Goal: Information Seeking & Learning: Learn about a topic

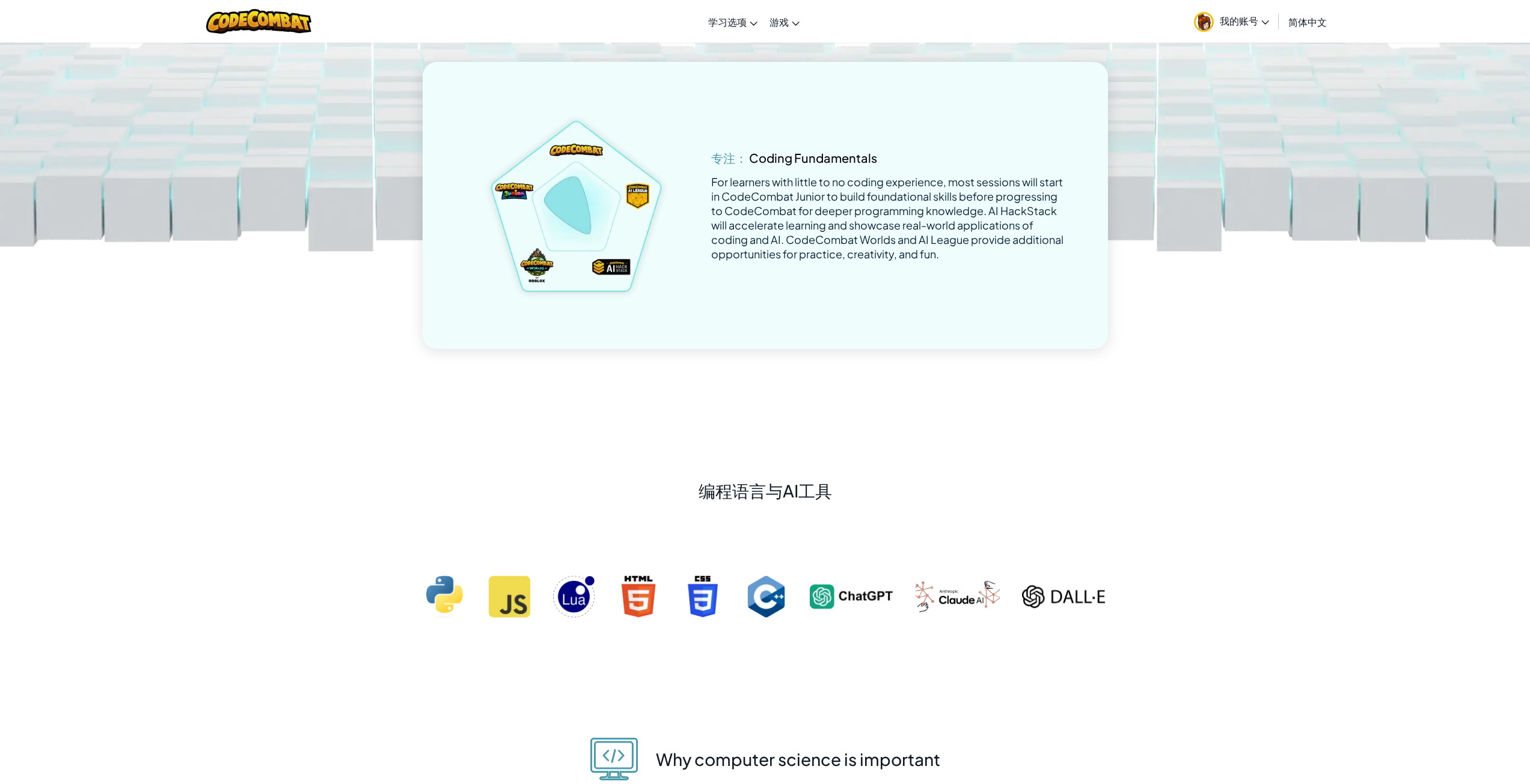
scroll to position [2043, 0]
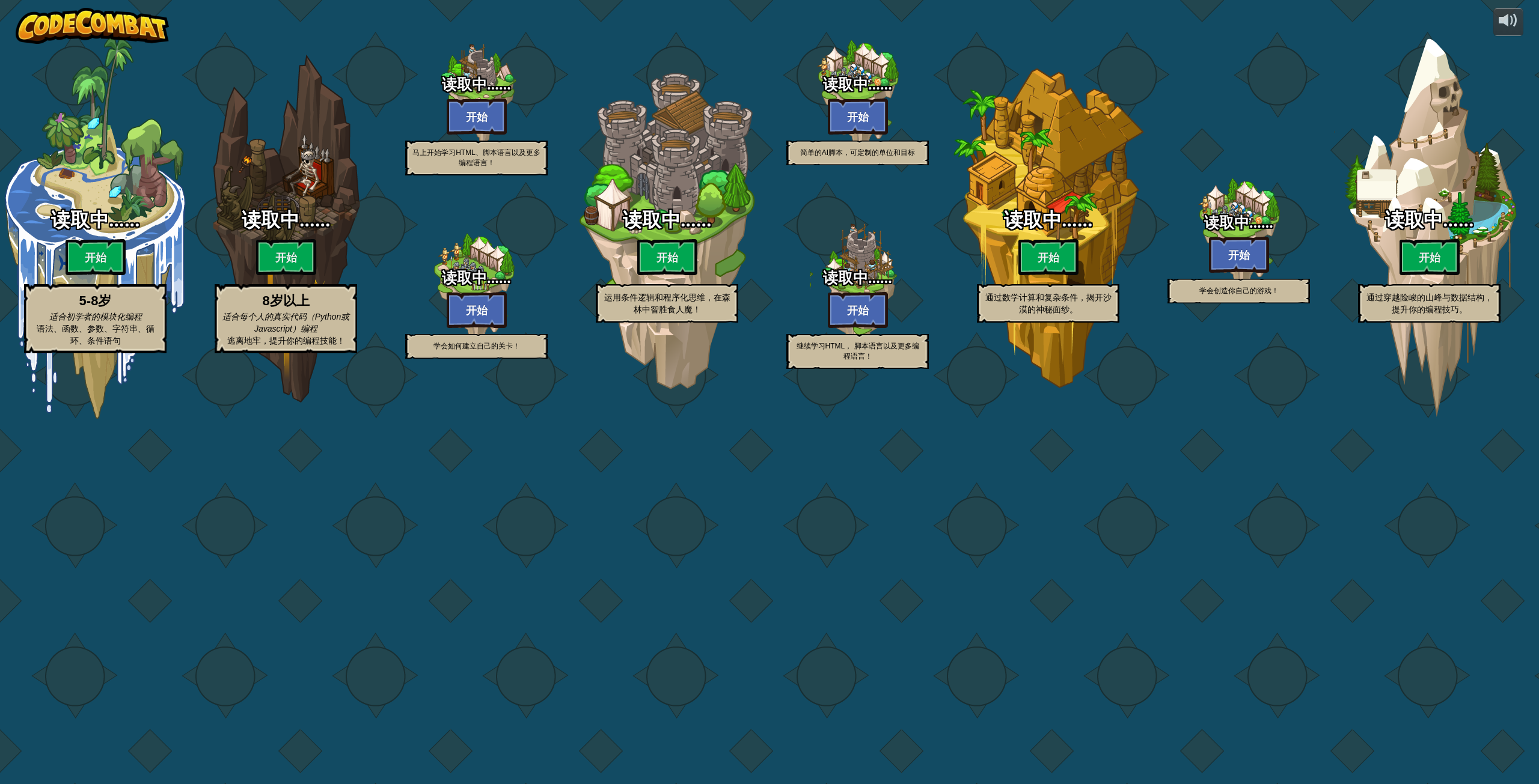
select select "zh-HANS"
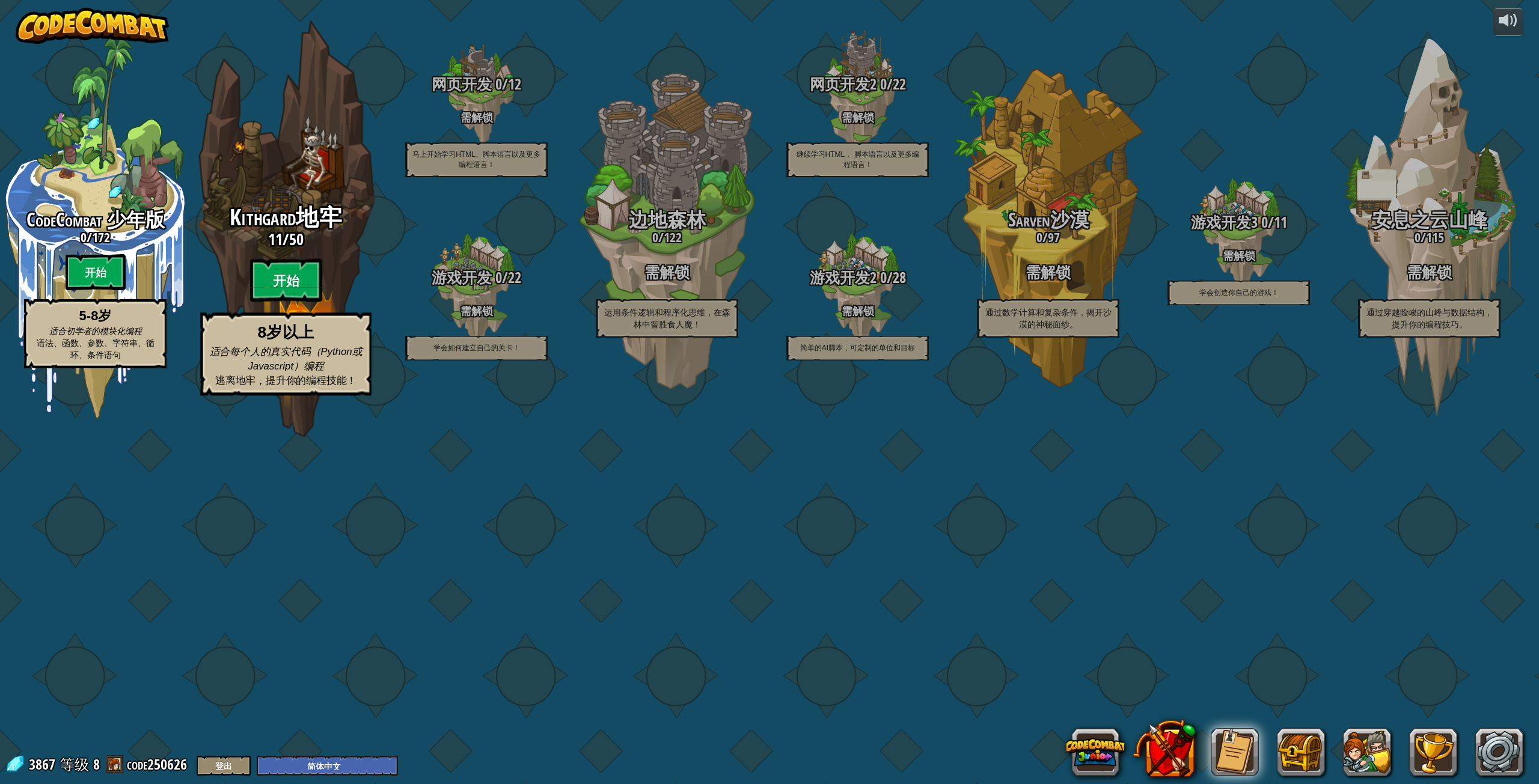
click at [288, 302] on btn "开始" at bounding box center [287, 281] width 73 height 43
select select "zh-HANS"
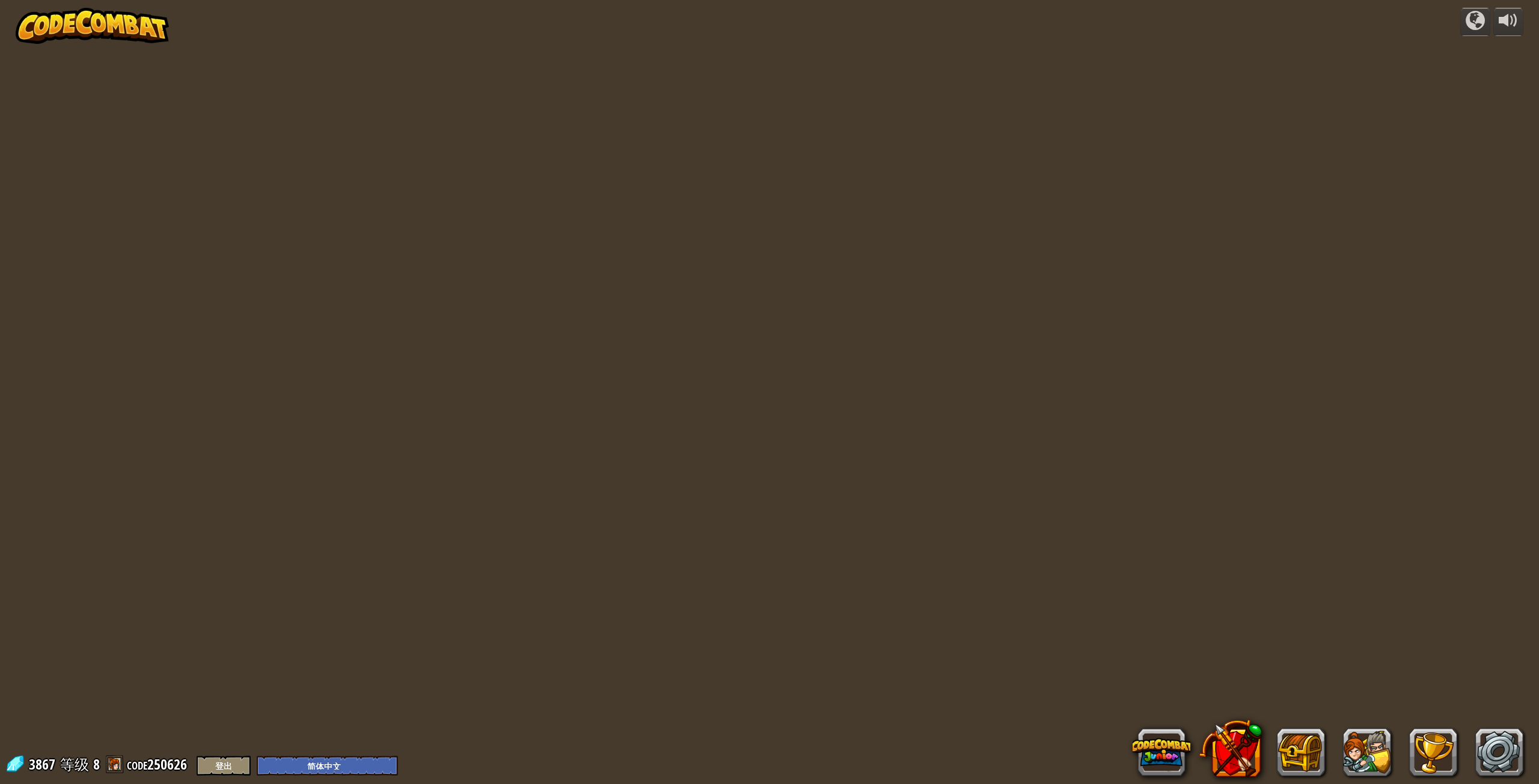
select select "zh-HANS"
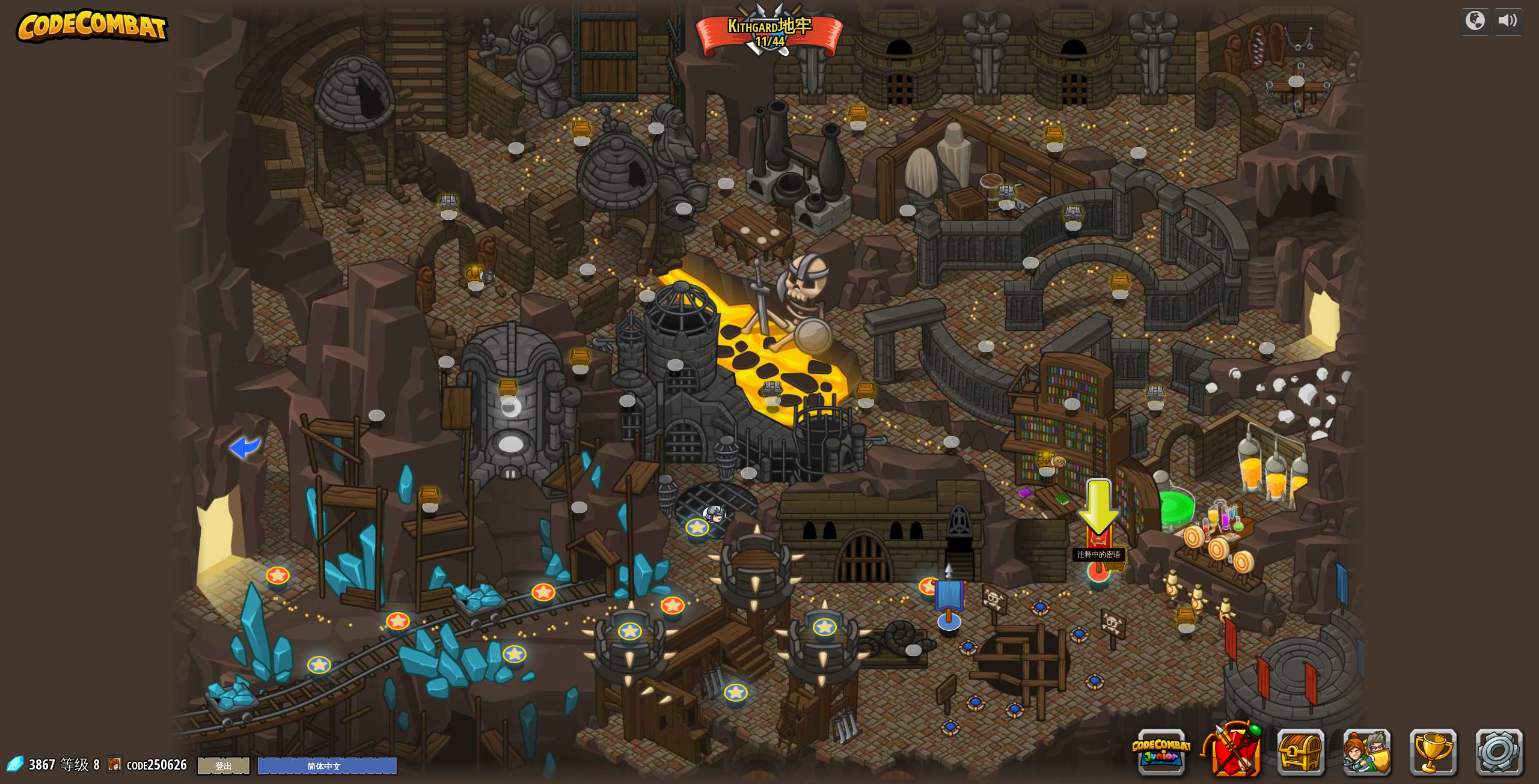
click at [1103, 559] on img at bounding box center [1099, 535] width 35 height 76
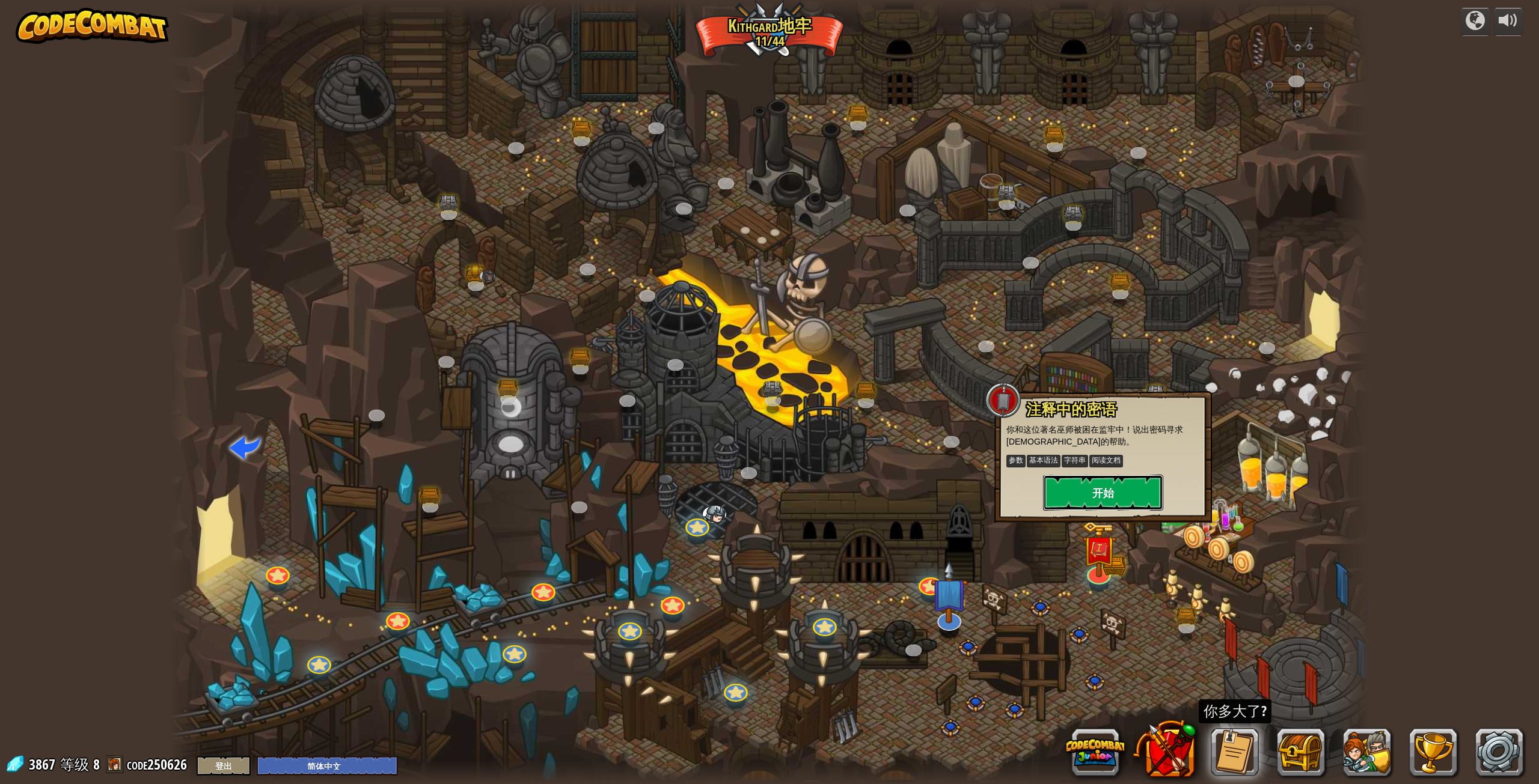
click at [1100, 495] on button "开始" at bounding box center [1102, 493] width 120 height 36
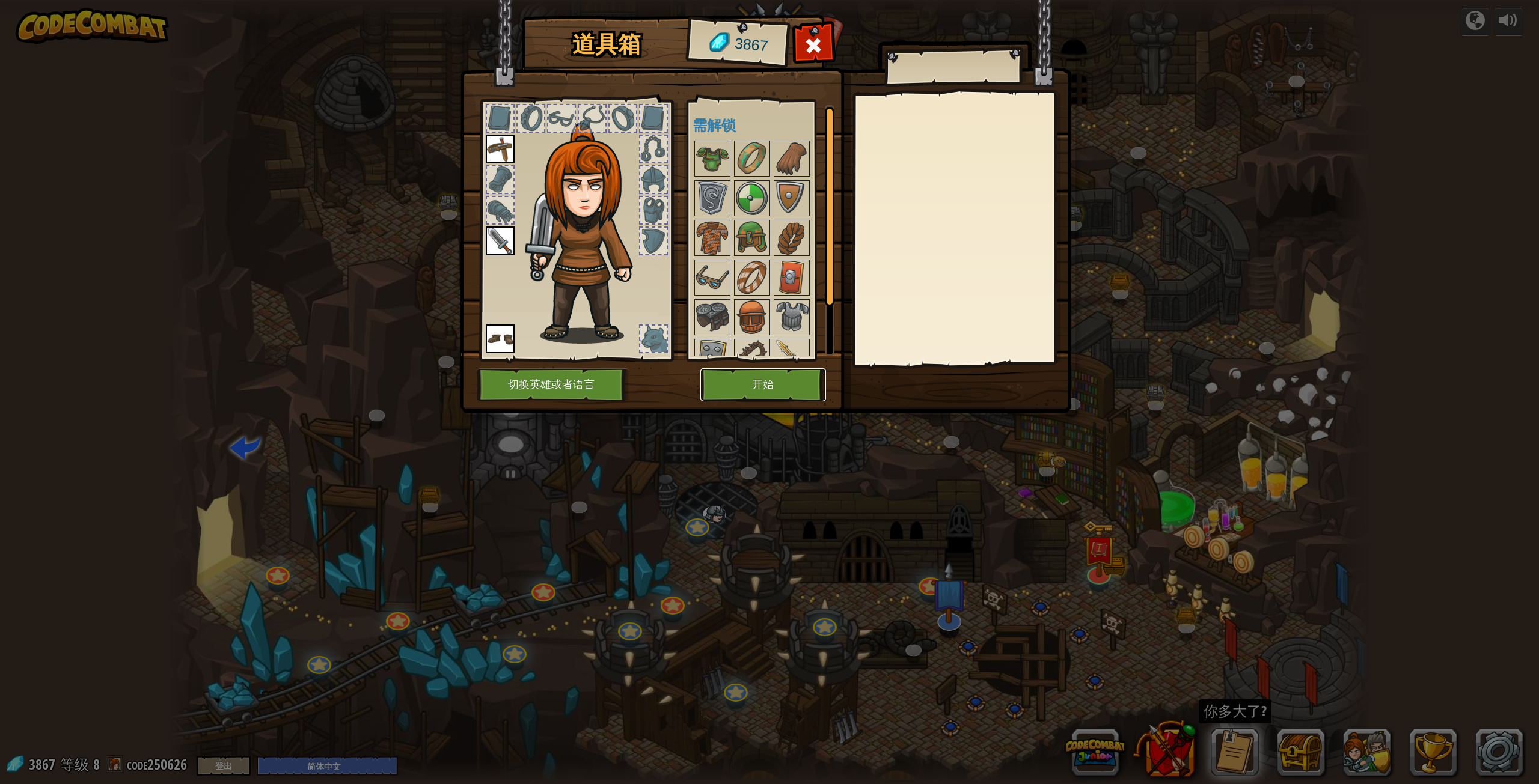
click at [766, 383] on button "开始" at bounding box center [763, 385] width 125 height 33
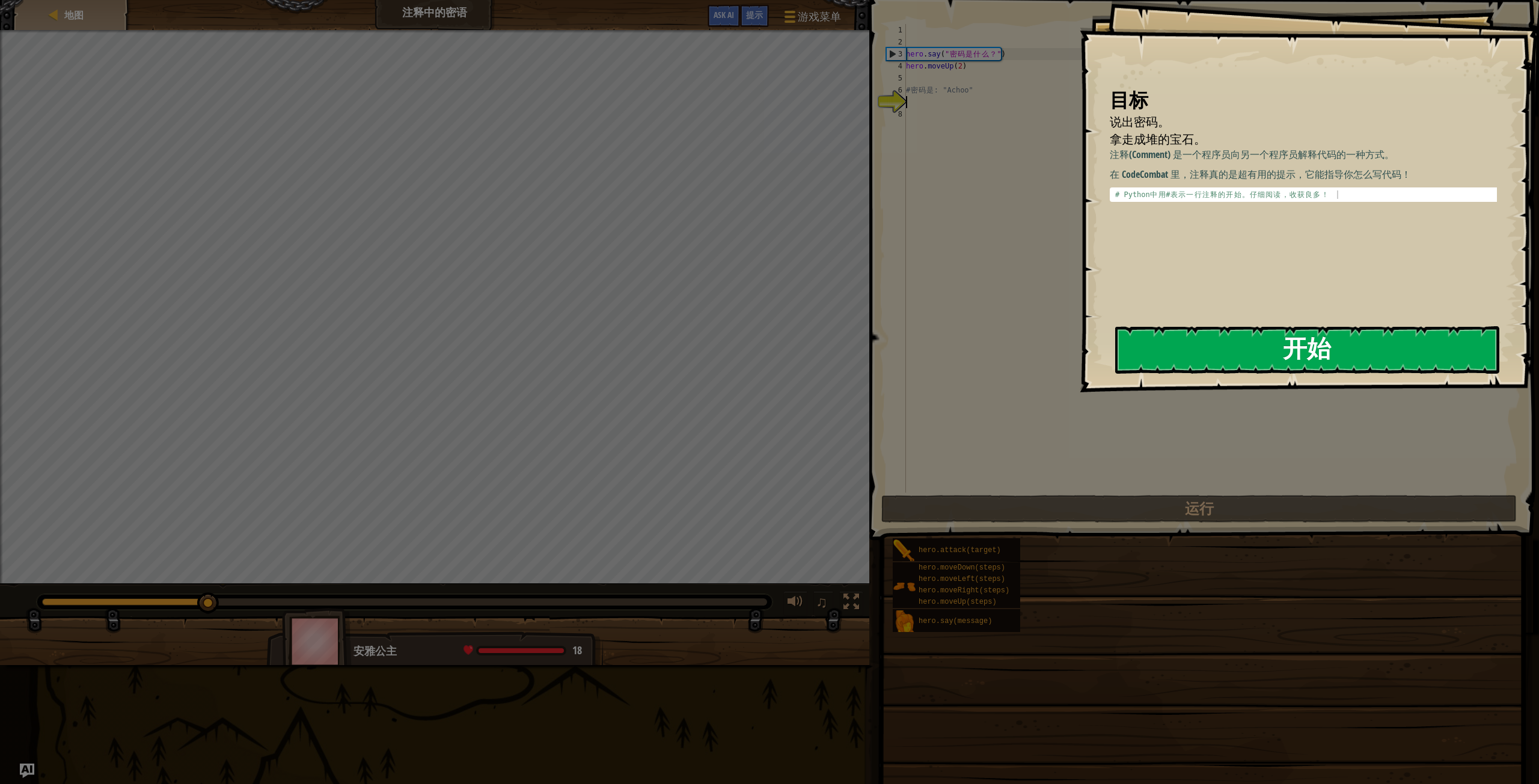
click at [1295, 347] on button "开始" at bounding box center [1307, 350] width 384 height 47
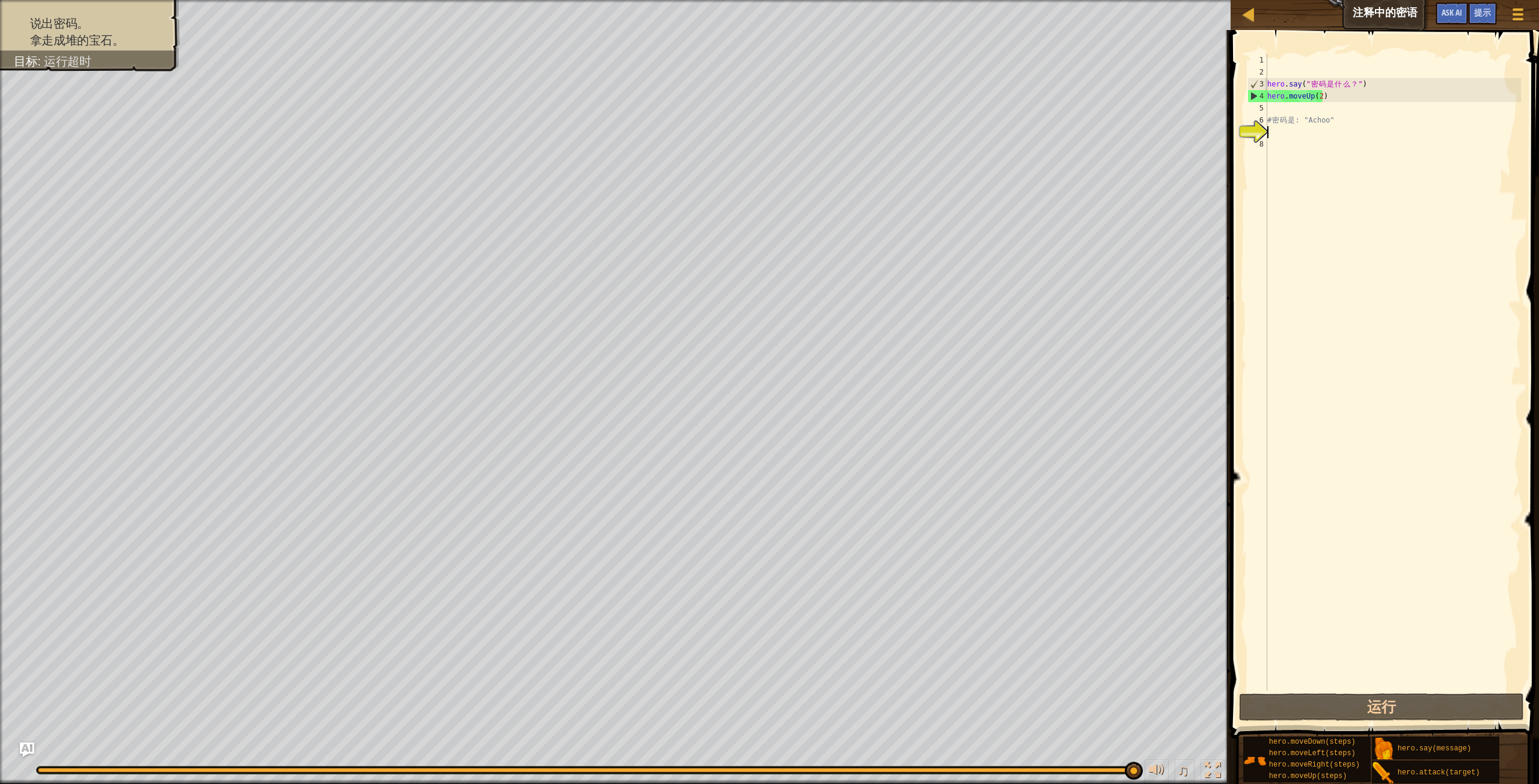
click at [1296, 111] on div "hero . say ( " 密 码 是 什 么 ？ " ) hero . moveUp ( 2 ) # 密 码 是 : "Achoo"" at bounding box center [1392, 385] width 256 height 661
click at [1492, 15] on div "提示" at bounding box center [1481, 14] width 28 height 22
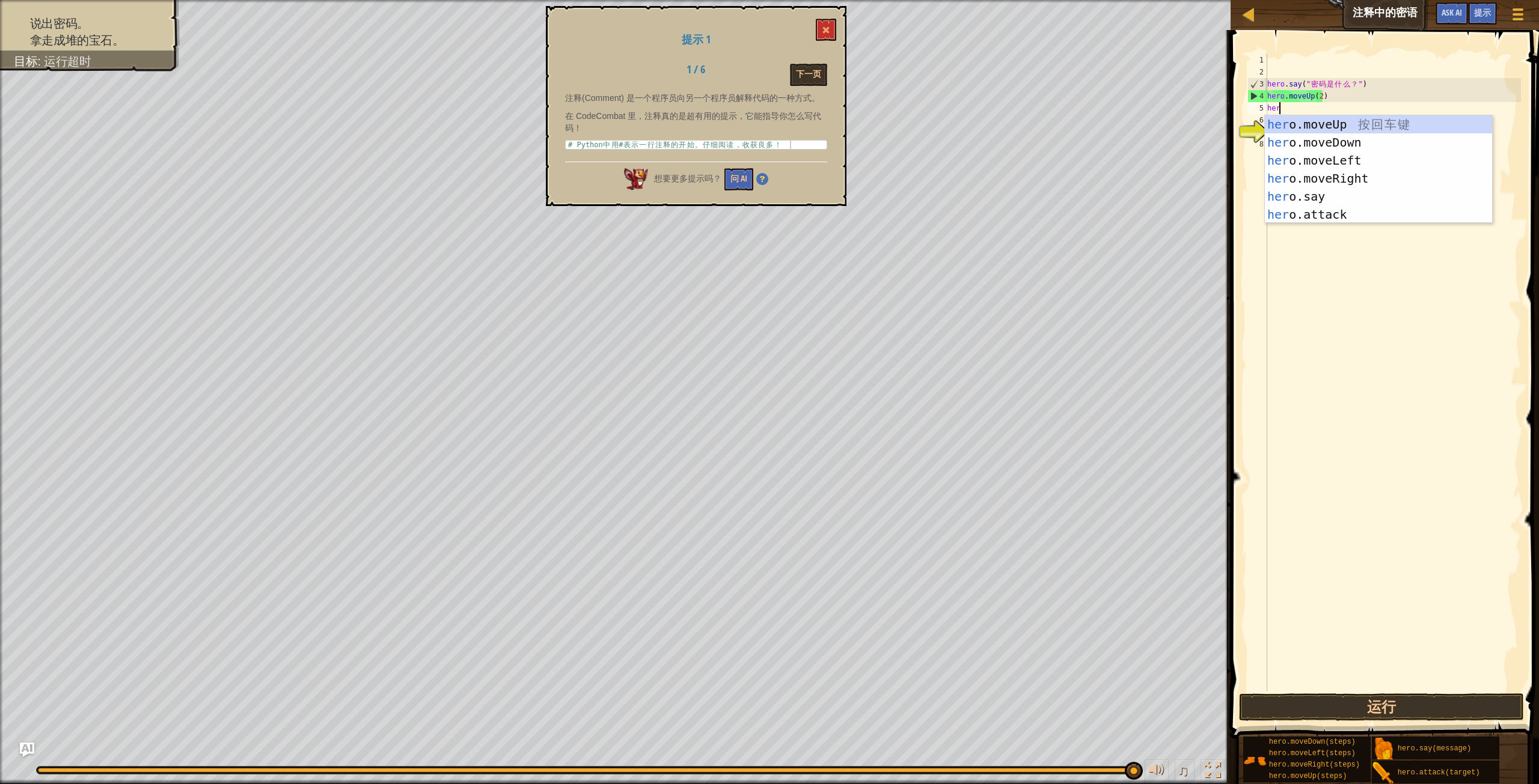
scroll to position [5, 1]
click at [1307, 196] on div "her o.moveUp 按 回 车 键 her o.moveDown 按 回 车 键 her o.moveLeft 按 回 车 键 her o.moveRi…" at bounding box center [1378, 187] width 227 height 144
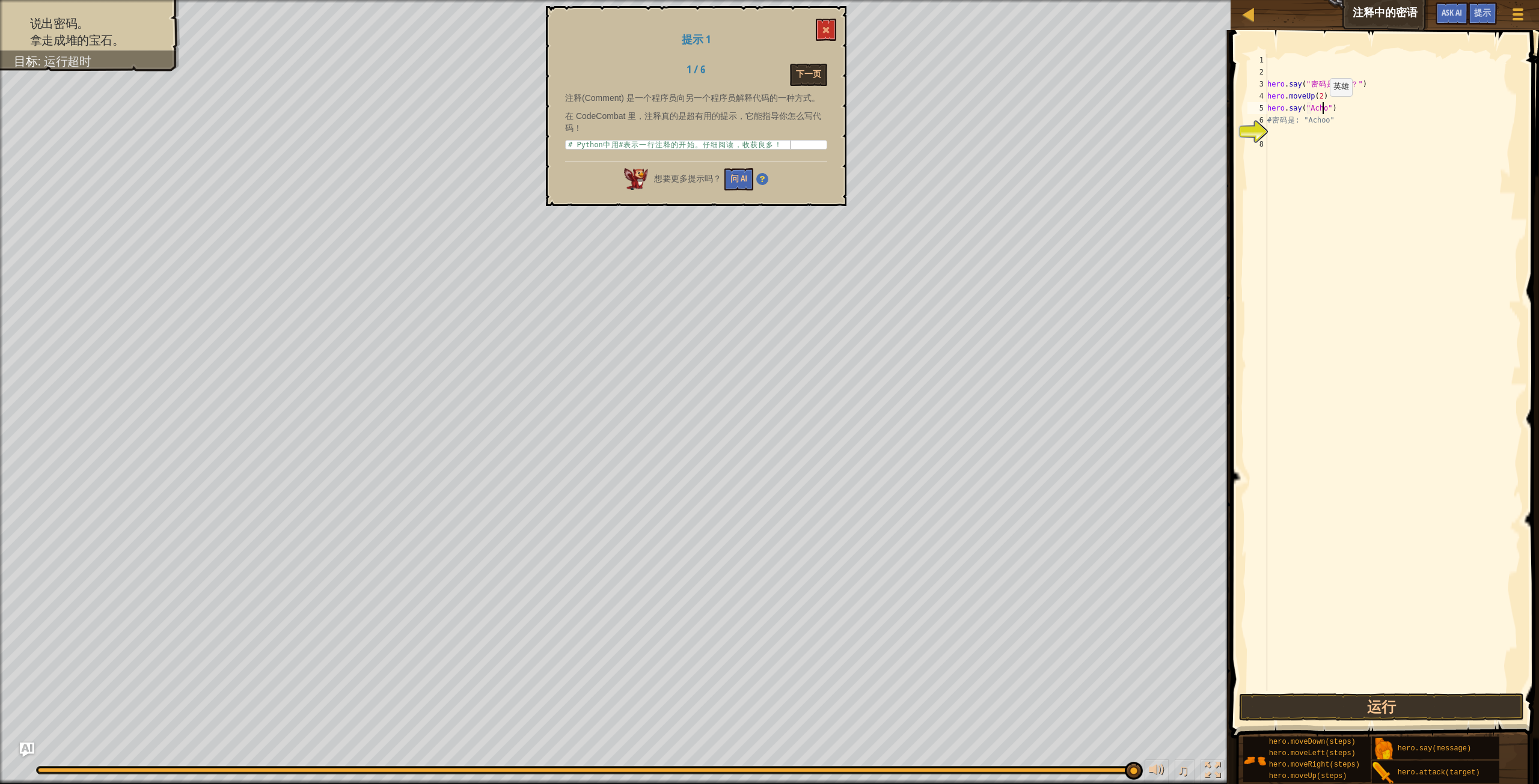
scroll to position [5, 5]
type textarea "hero.say("Achoo")"
click at [1387, 699] on button "运行" at bounding box center [1381, 707] width 285 height 28
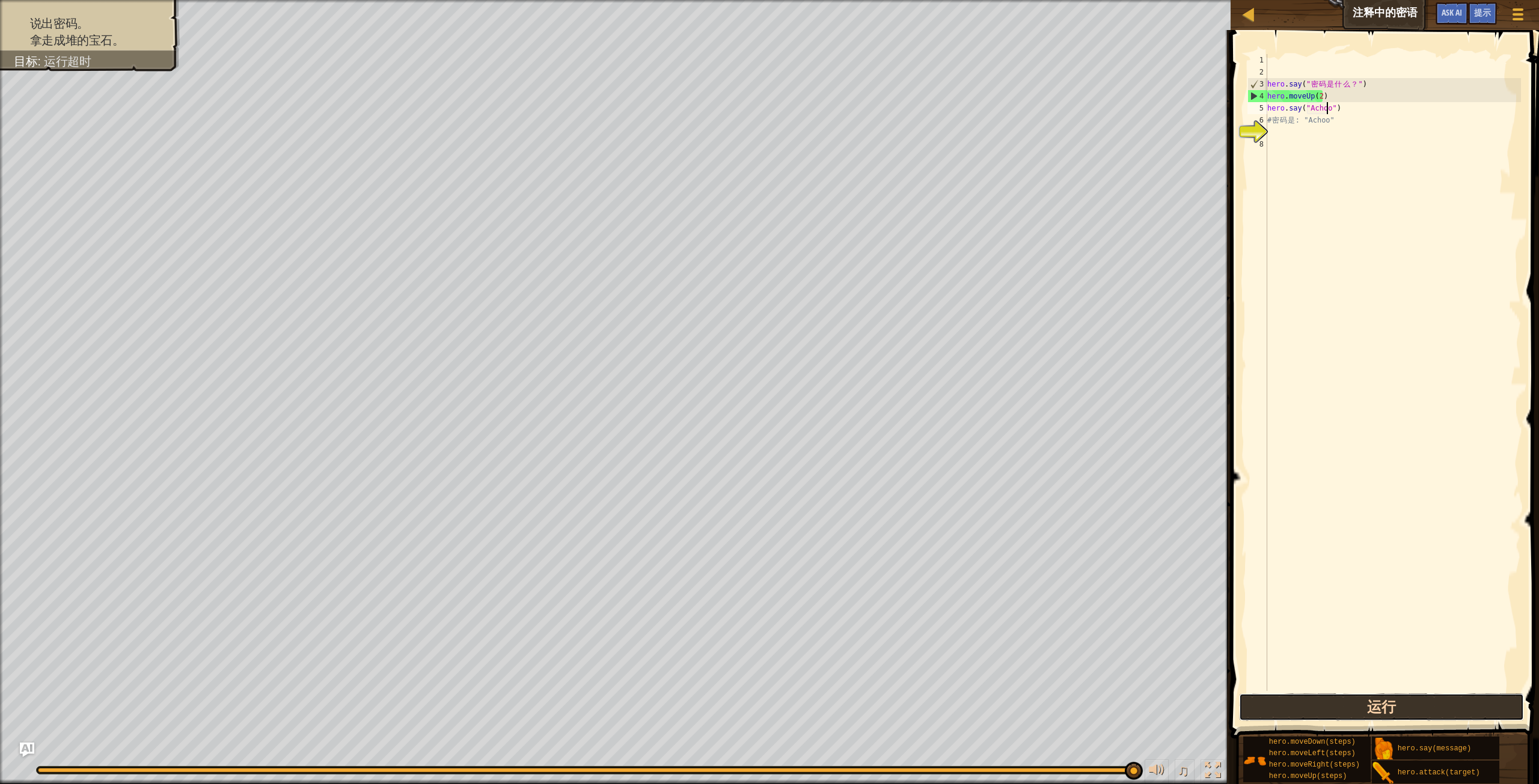
click at [1396, 711] on button "运行" at bounding box center [1381, 707] width 285 height 28
click at [1345, 111] on div "hero . say ( " 密 码 是 什 么 ？ " ) hero . moveUp ( 2 ) hero . say ( "Achoo" ) # 密 码…" at bounding box center [1392, 385] width 256 height 661
click at [1341, 127] on div "hero . say ( " 密 码 是 什 么 ？ " ) hero . moveUp ( 2 ) hero . say ( "Achoo" ) # 密 码…" at bounding box center [1392, 385] width 256 height 661
click at [1339, 119] on div "hero . say ( " 密 码 是 什 么 ？ " ) hero . moveUp ( 2 ) hero . say ( "Achoo" ) # 密 码…" at bounding box center [1392, 385] width 256 height 661
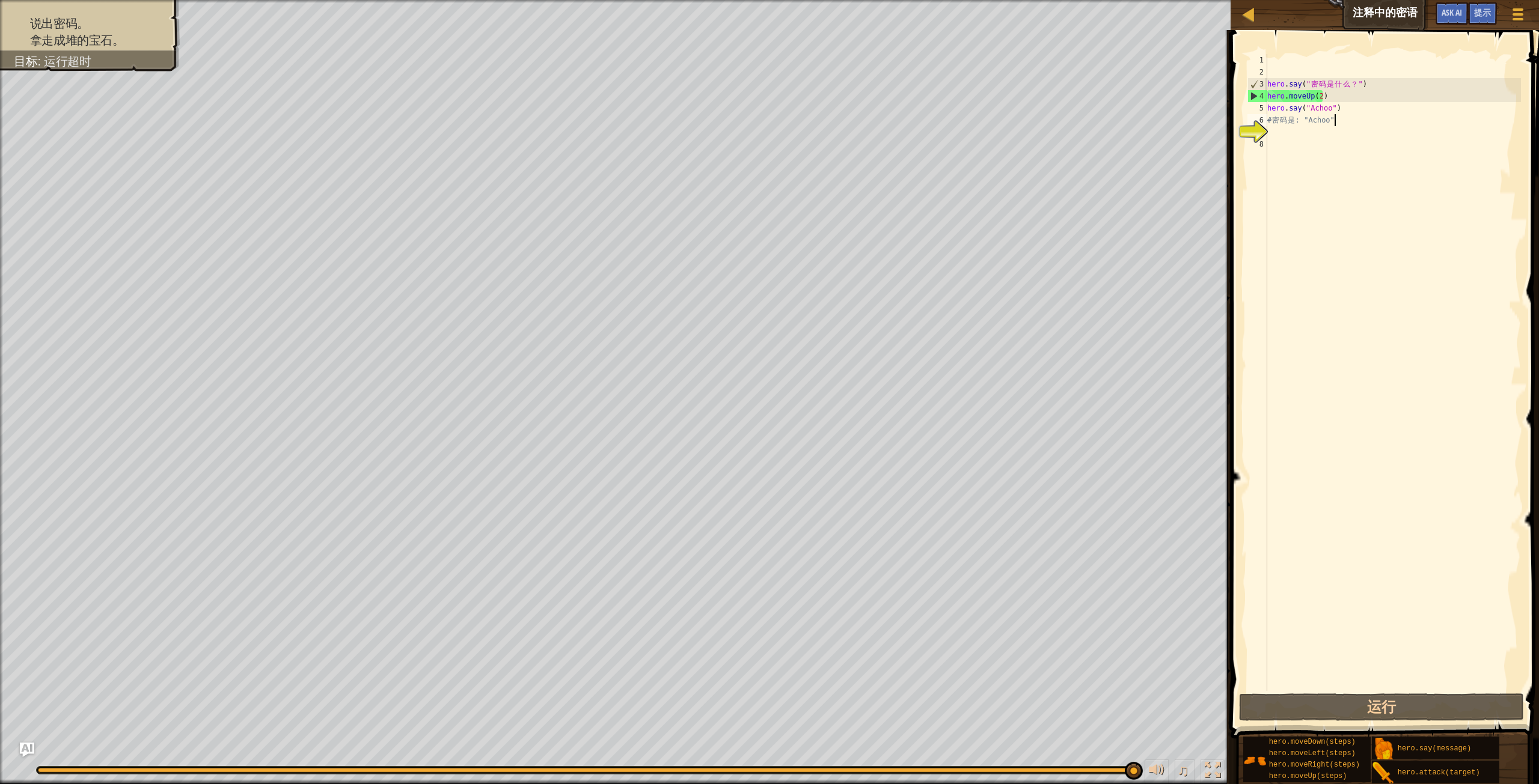
click at [1335, 105] on div "hero . say ( " 密 码 是 什 么 ？ " ) hero . moveUp ( 2 ) hero . say ( "Achoo" ) # 密 码…" at bounding box center [1392, 385] width 256 height 661
type textarea "hero.say("Achoo")"
click at [1347, 700] on button "运行" at bounding box center [1381, 707] width 285 height 28
drag, startPoint x: 1353, startPoint y: 82, endPoint x: 1309, endPoint y: 81, distance: 44.0
click at [1309, 81] on div "hero . say ( " 密 码 是 什 么 ？ " ) hero . moveUp ( 2 ) hero . say ( "Achoo" ) # 密 码…" at bounding box center [1392, 385] width 256 height 661
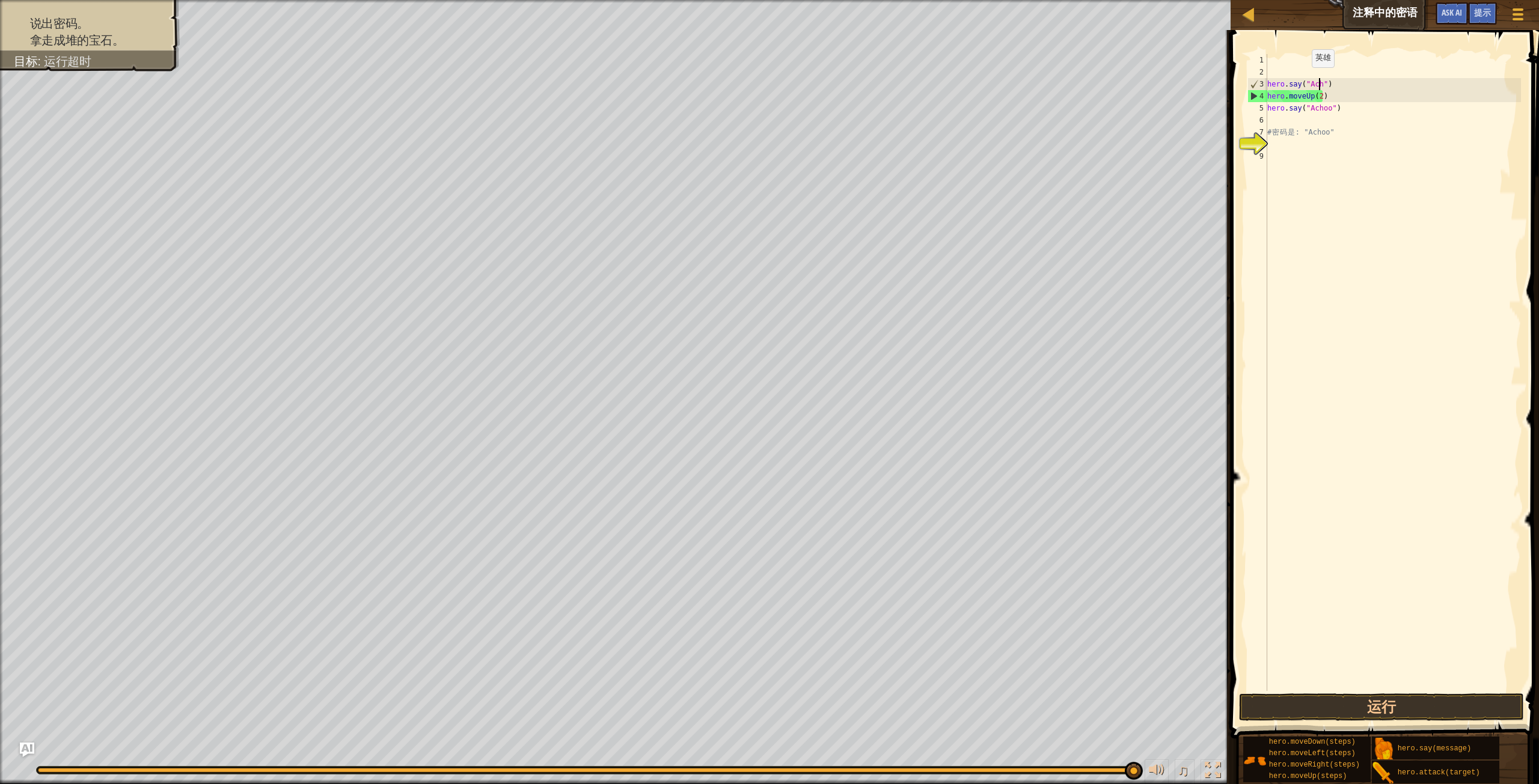
scroll to position [5, 5]
type textarea "hero.say("Achoo")"
click at [1371, 703] on button "运行" at bounding box center [1381, 707] width 285 height 28
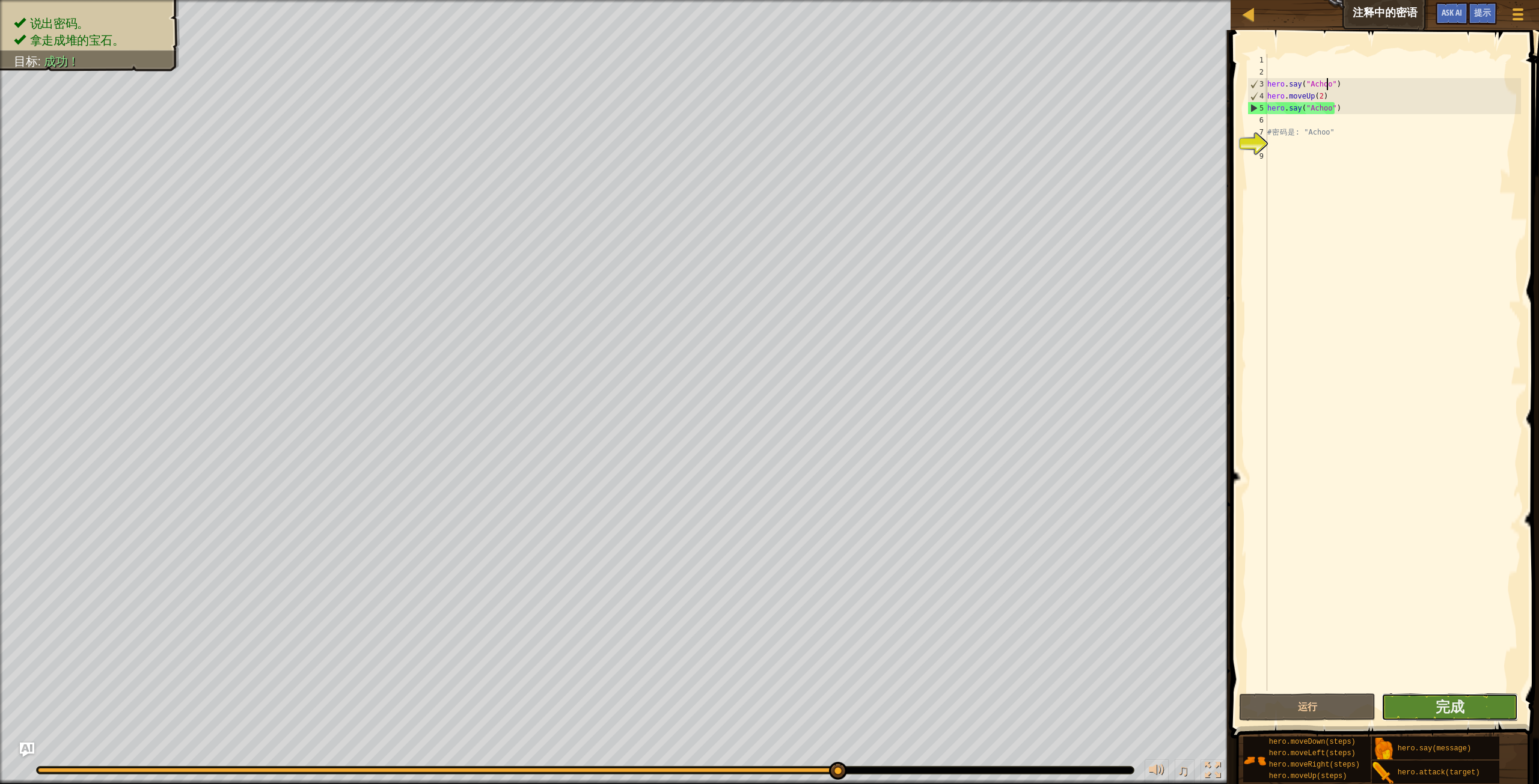
click at [1442, 697] on button "完成" at bounding box center [1449, 707] width 136 height 28
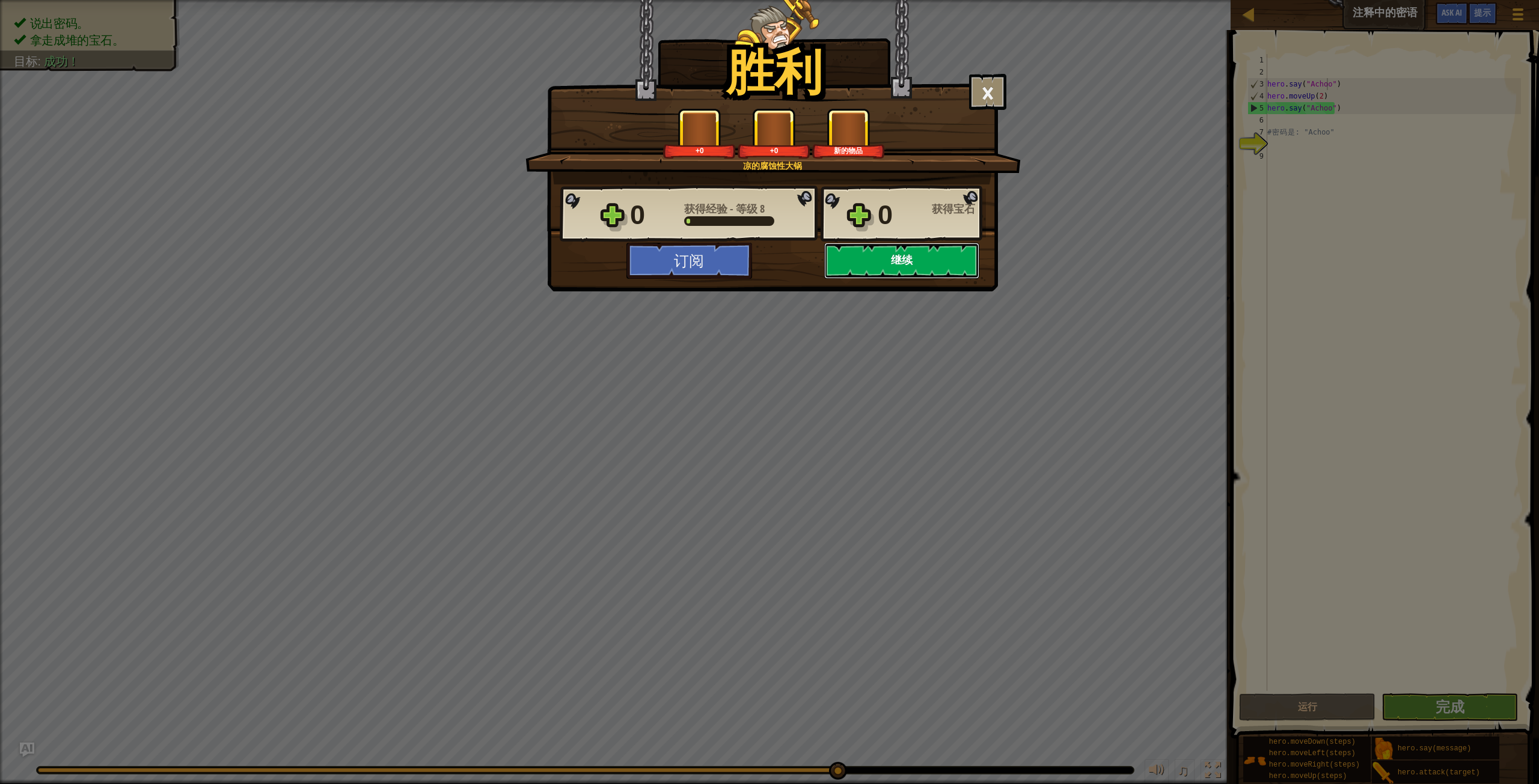
click at [900, 260] on button "继续" at bounding box center [902, 261] width 155 height 36
select select "zh-HANS"
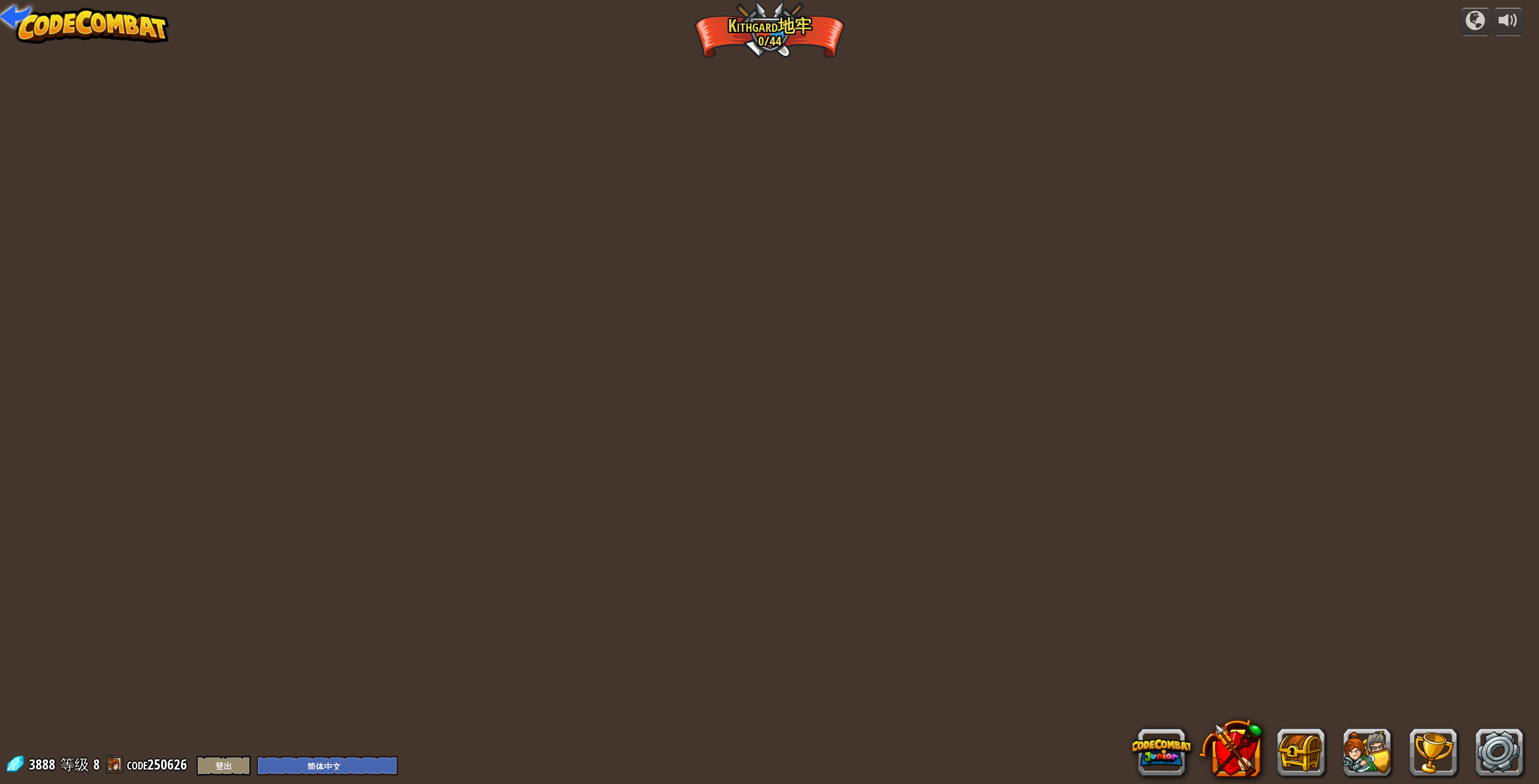
select select "zh-HANS"
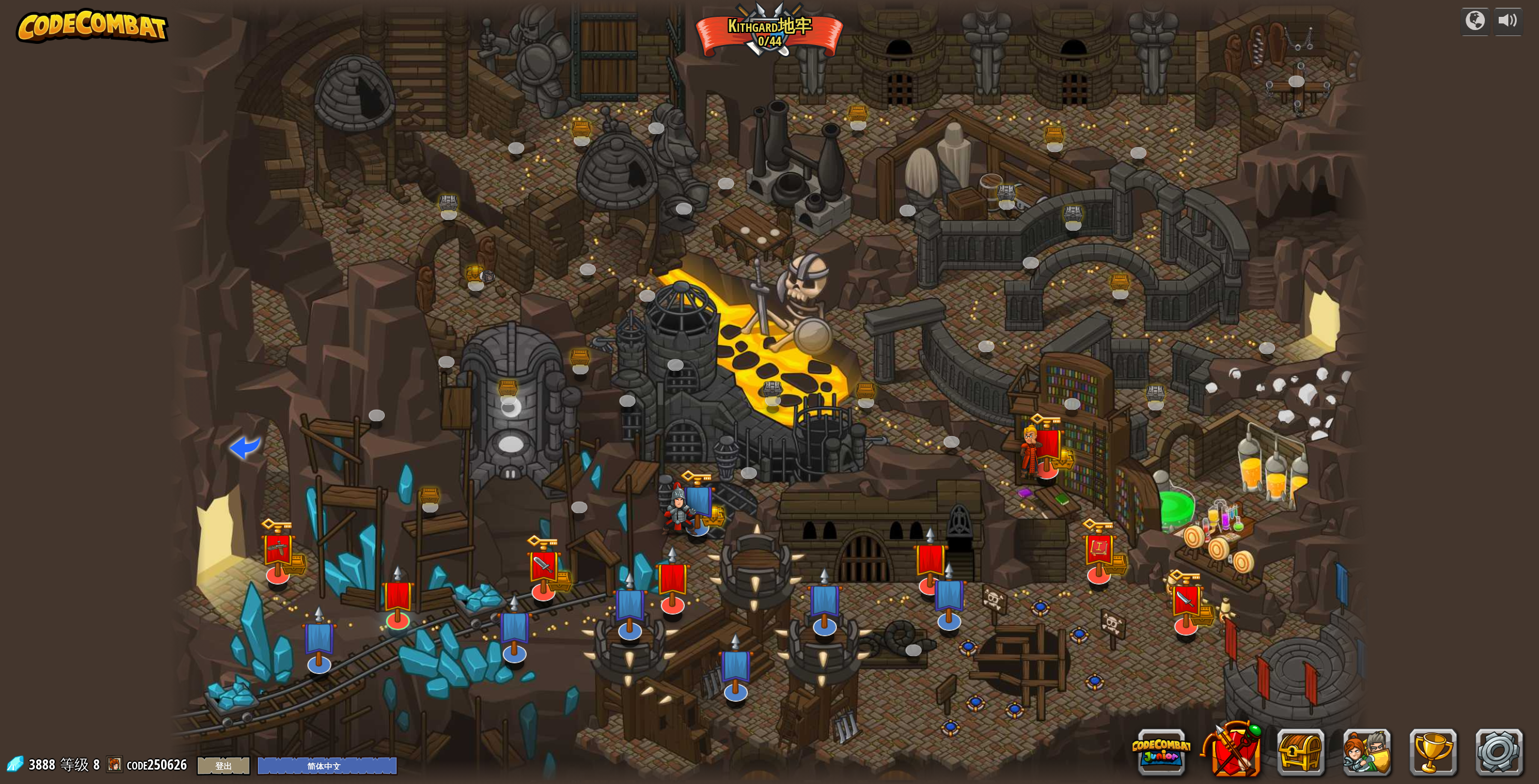
select select "zh-HANS"
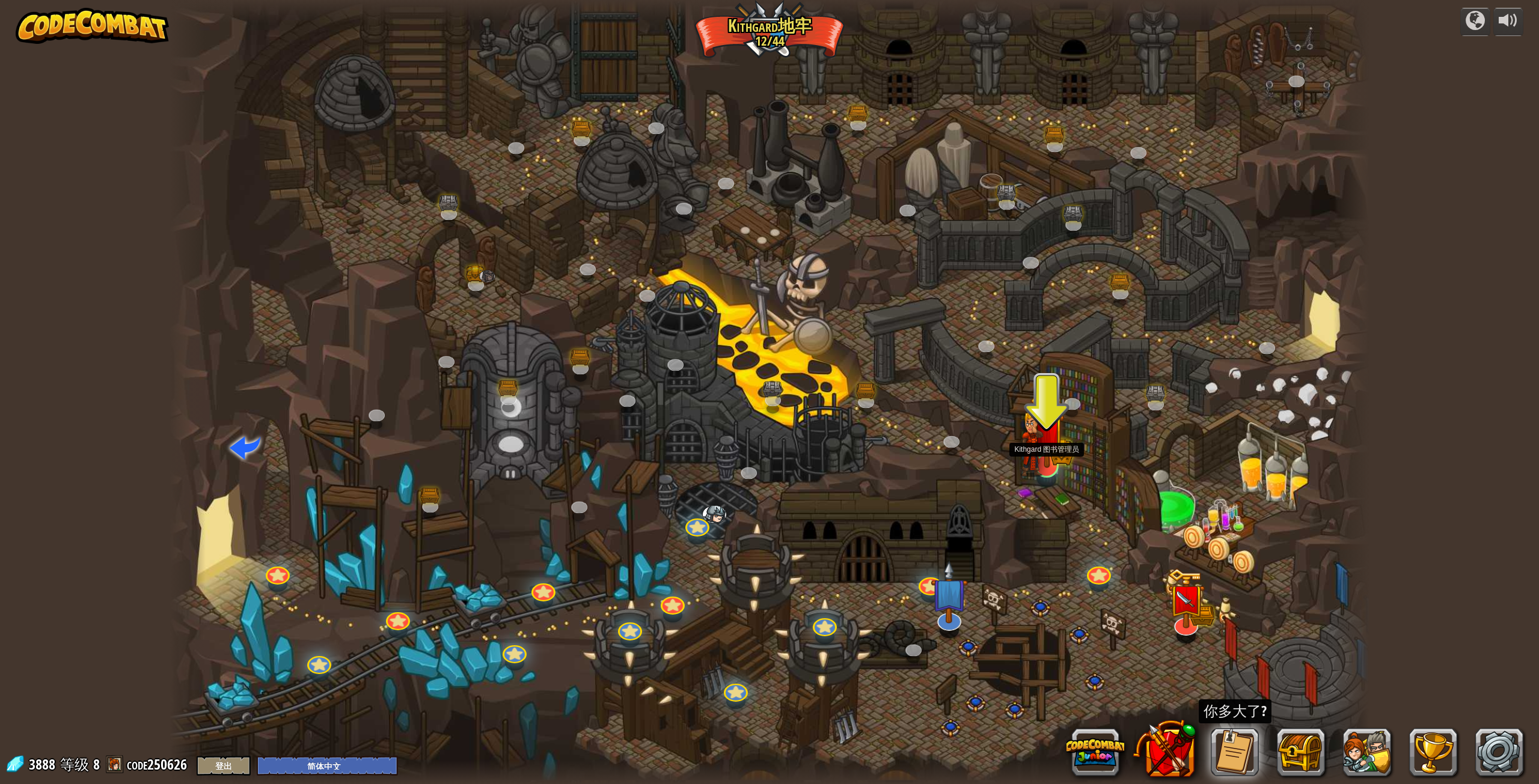
click at [1054, 452] on img at bounding box center [1047, 430] width 35 height 76
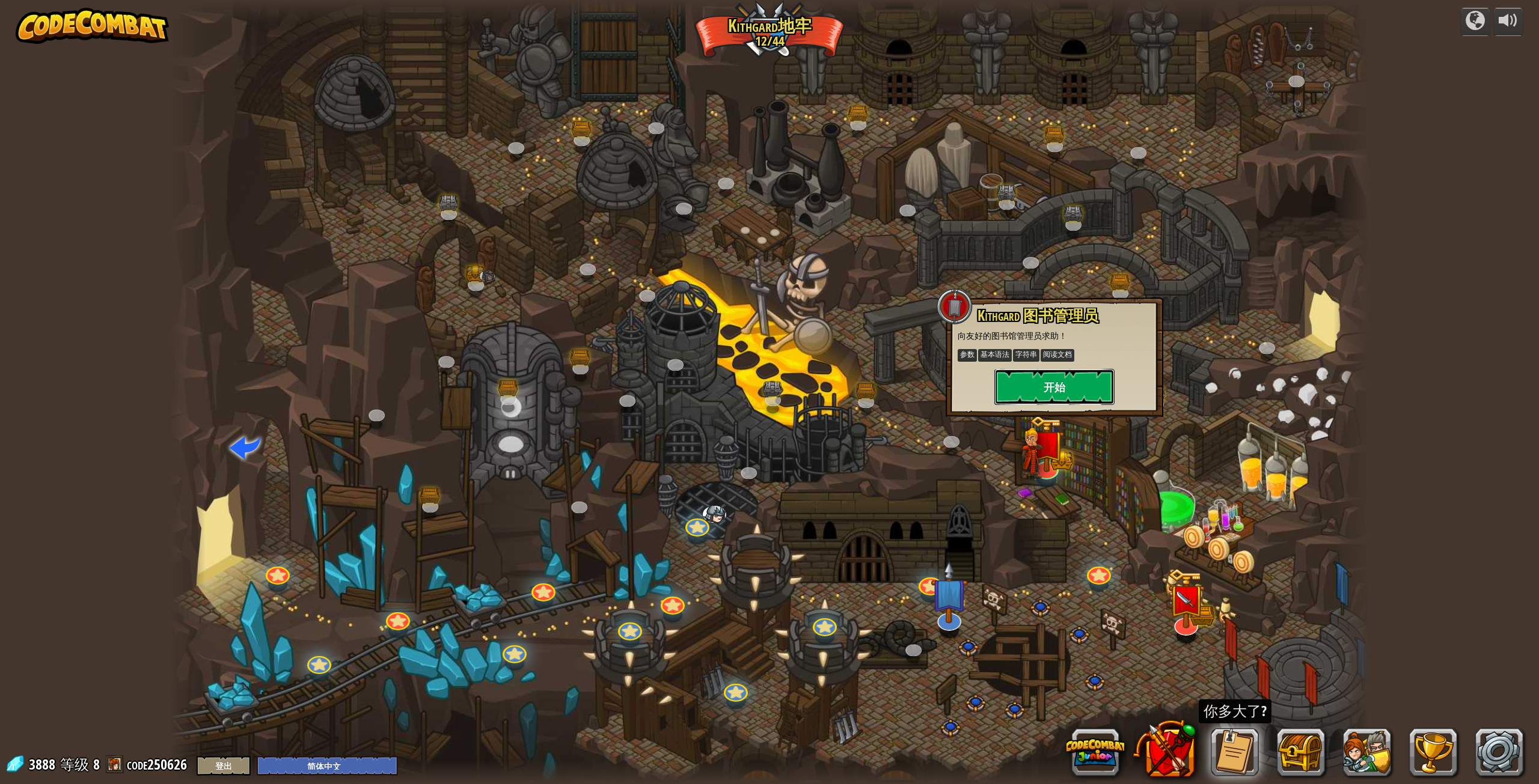
click at [1046, 384] on button "开始" at bounding box center [1054, 387] width 120 height 36
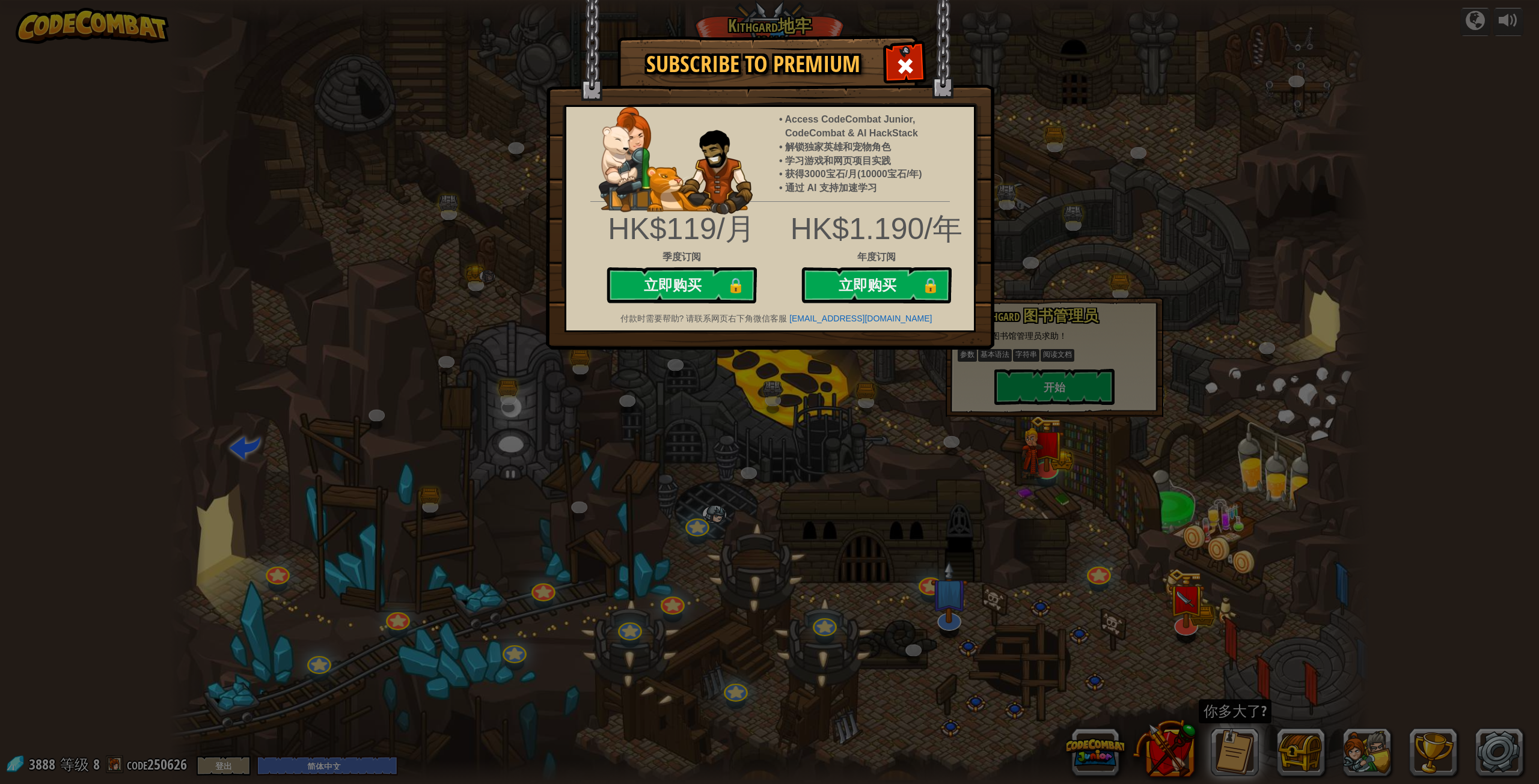
click at [898, 67] on span at bounding box center [905, 66] width 19 height 19
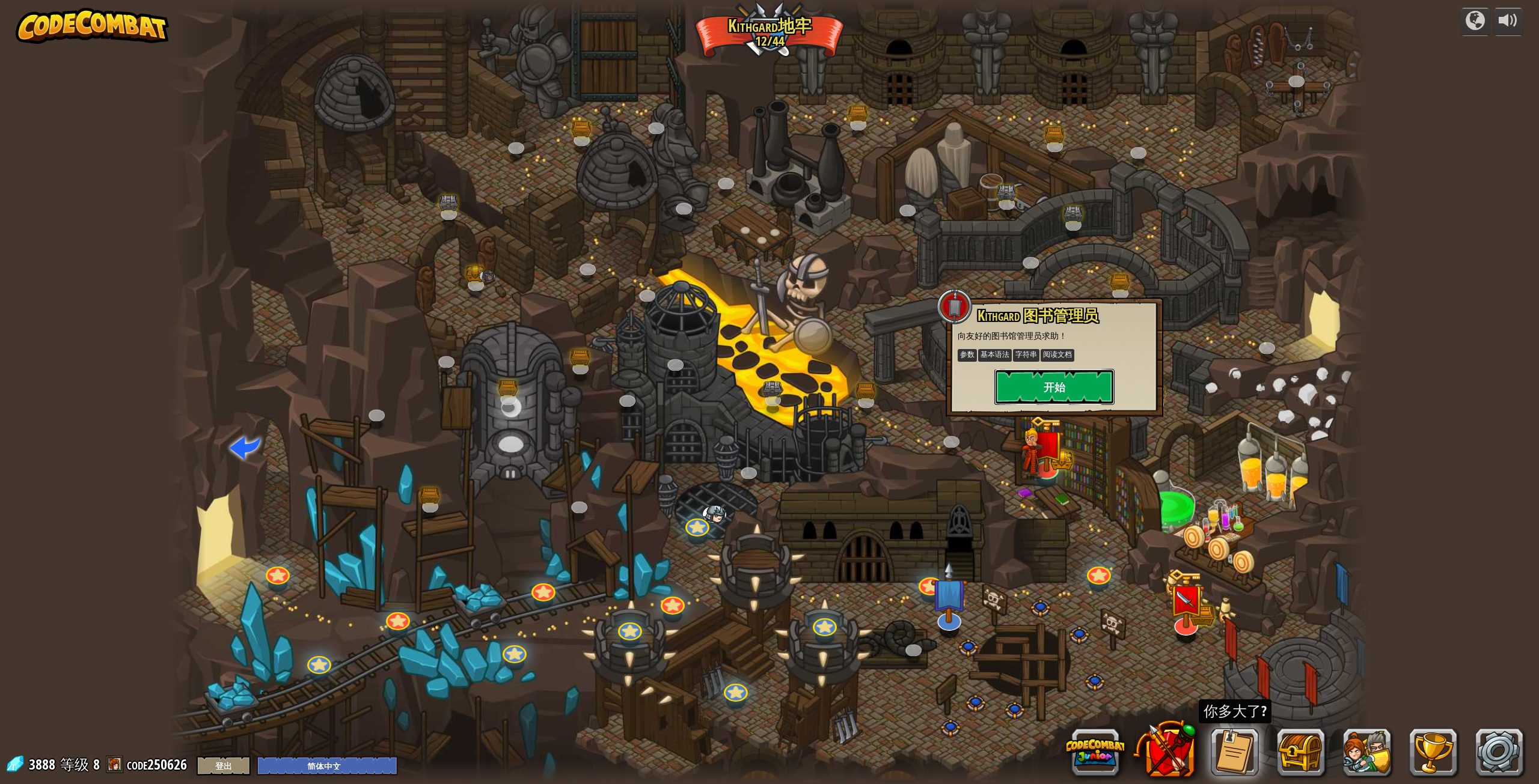
click at [1047, 386] on button "开始" at bounding box center [1054, 387] width 120 height 36
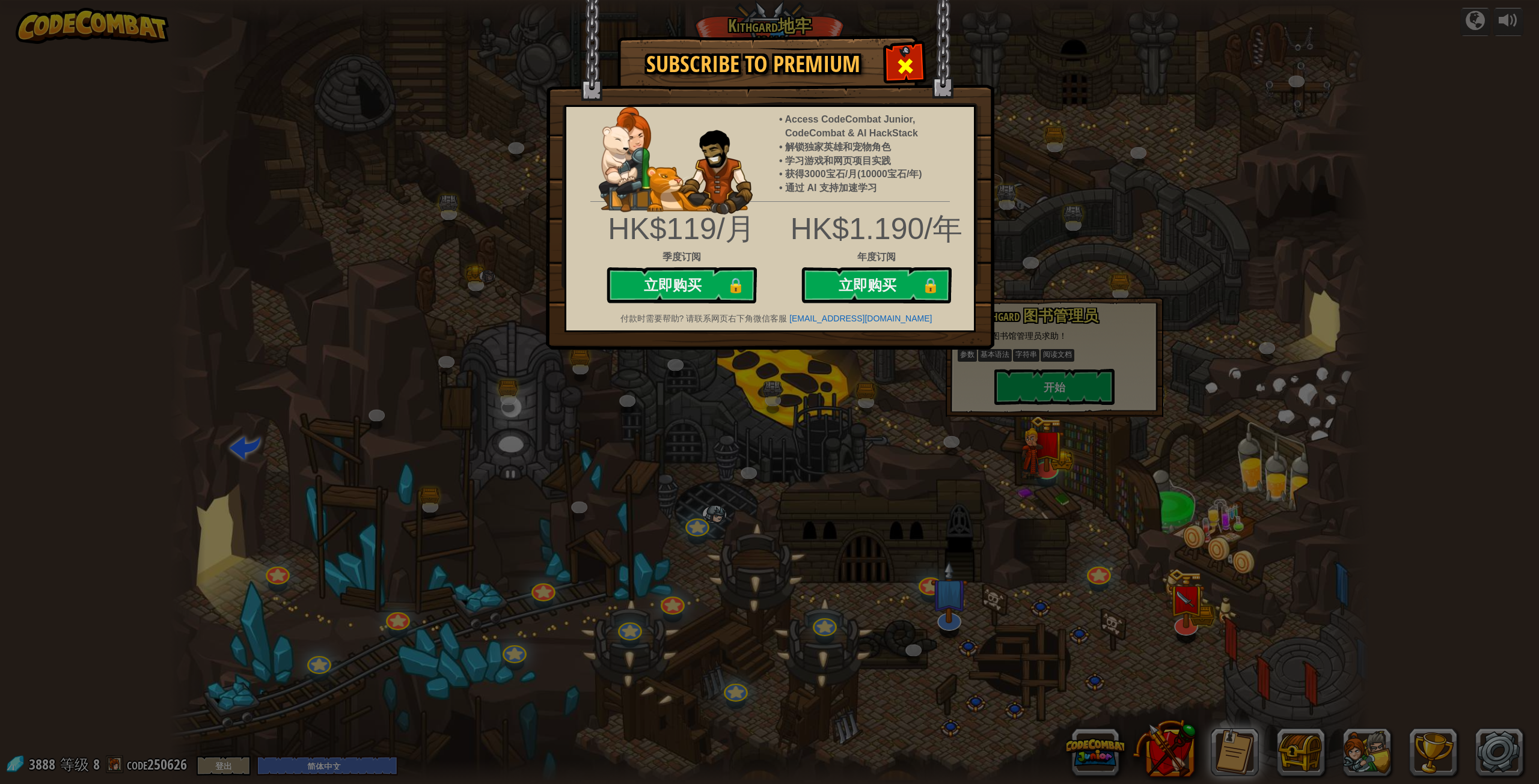
click at [904, 64] on span at bounding box center [905, 66] width 19 height 19
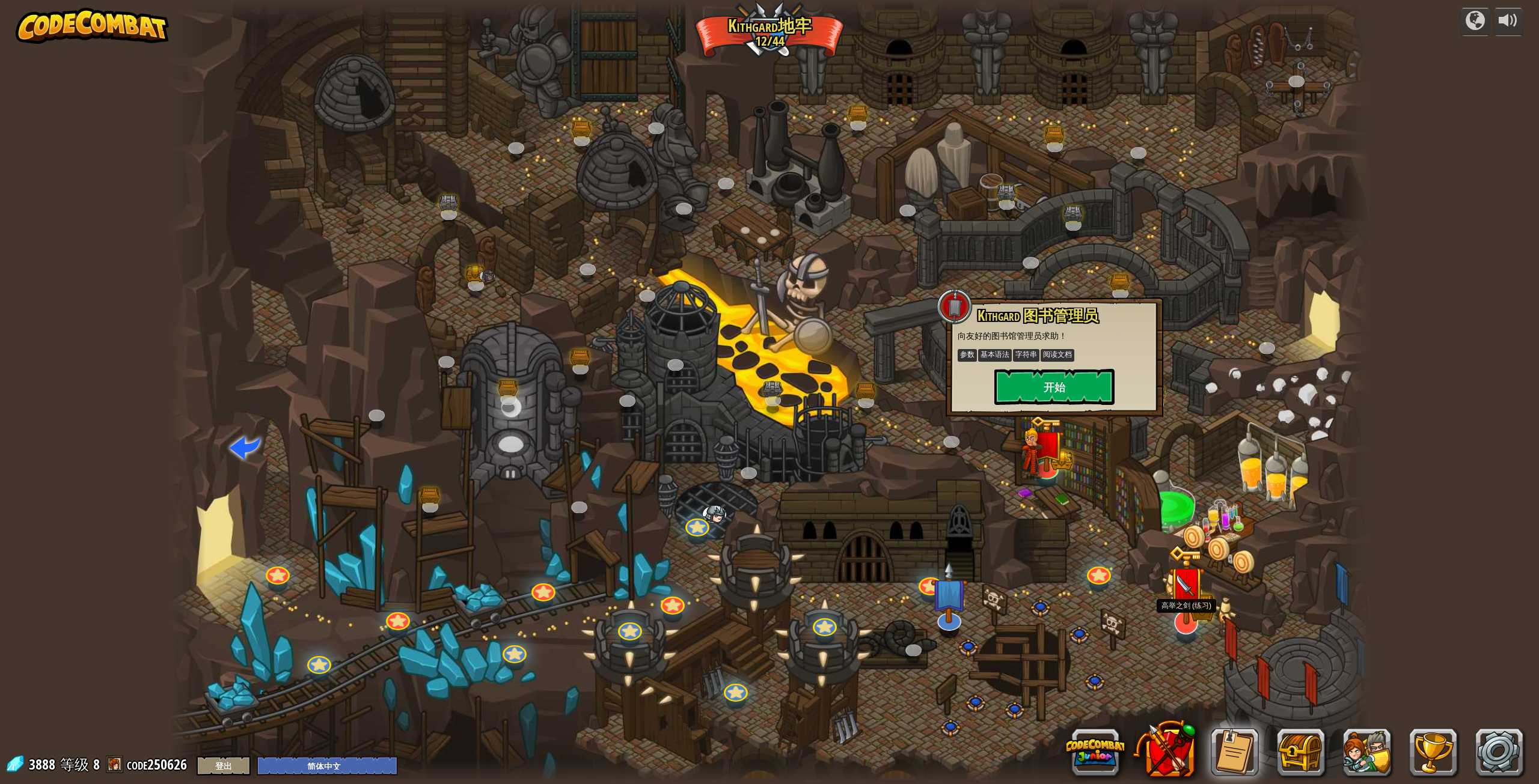
click at [1184, 594] on img at bounding box center [1186, 585] width 22 height 22
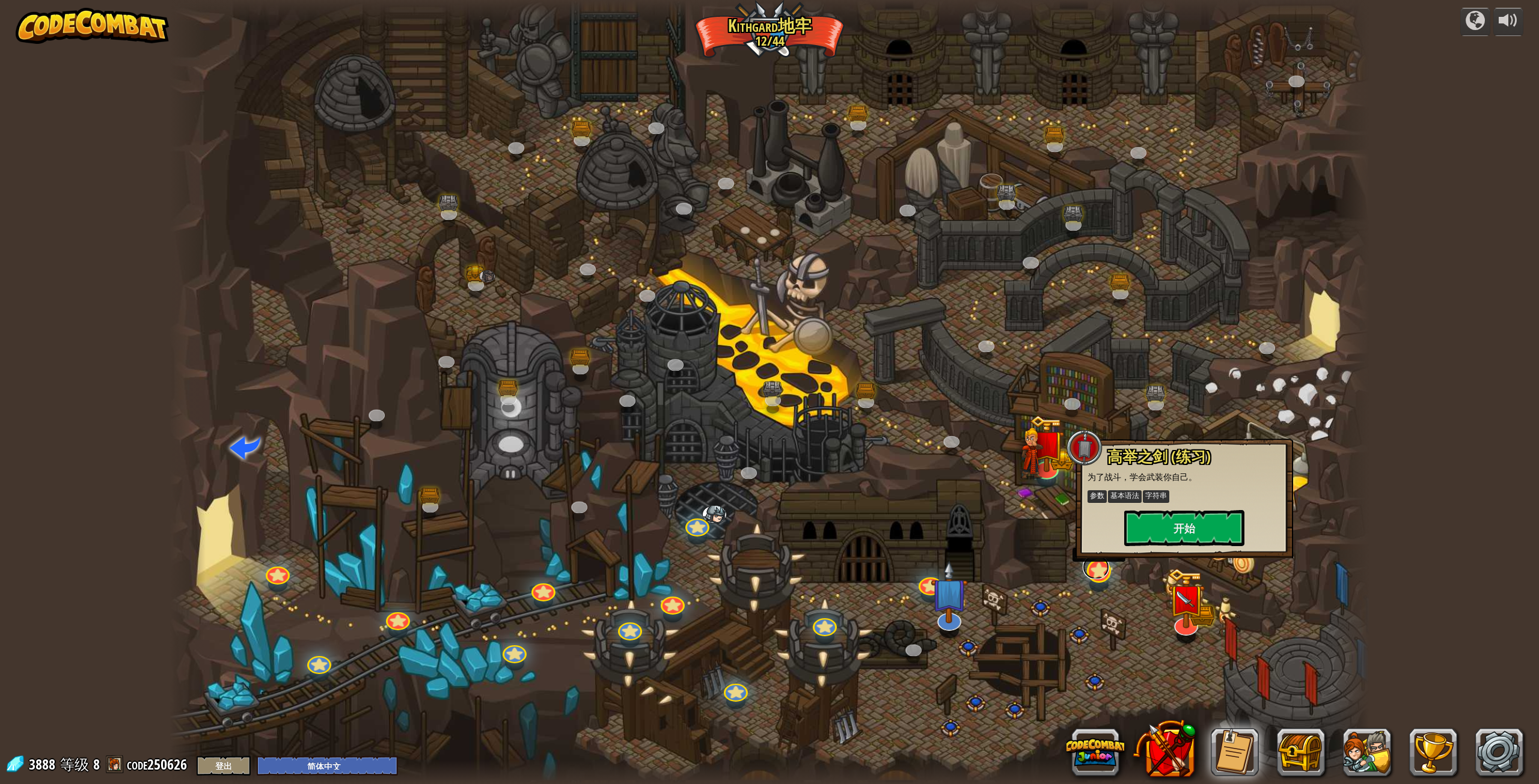
click at [1098, 572] on link at bounding box center [1095, 567] width 27 height 24
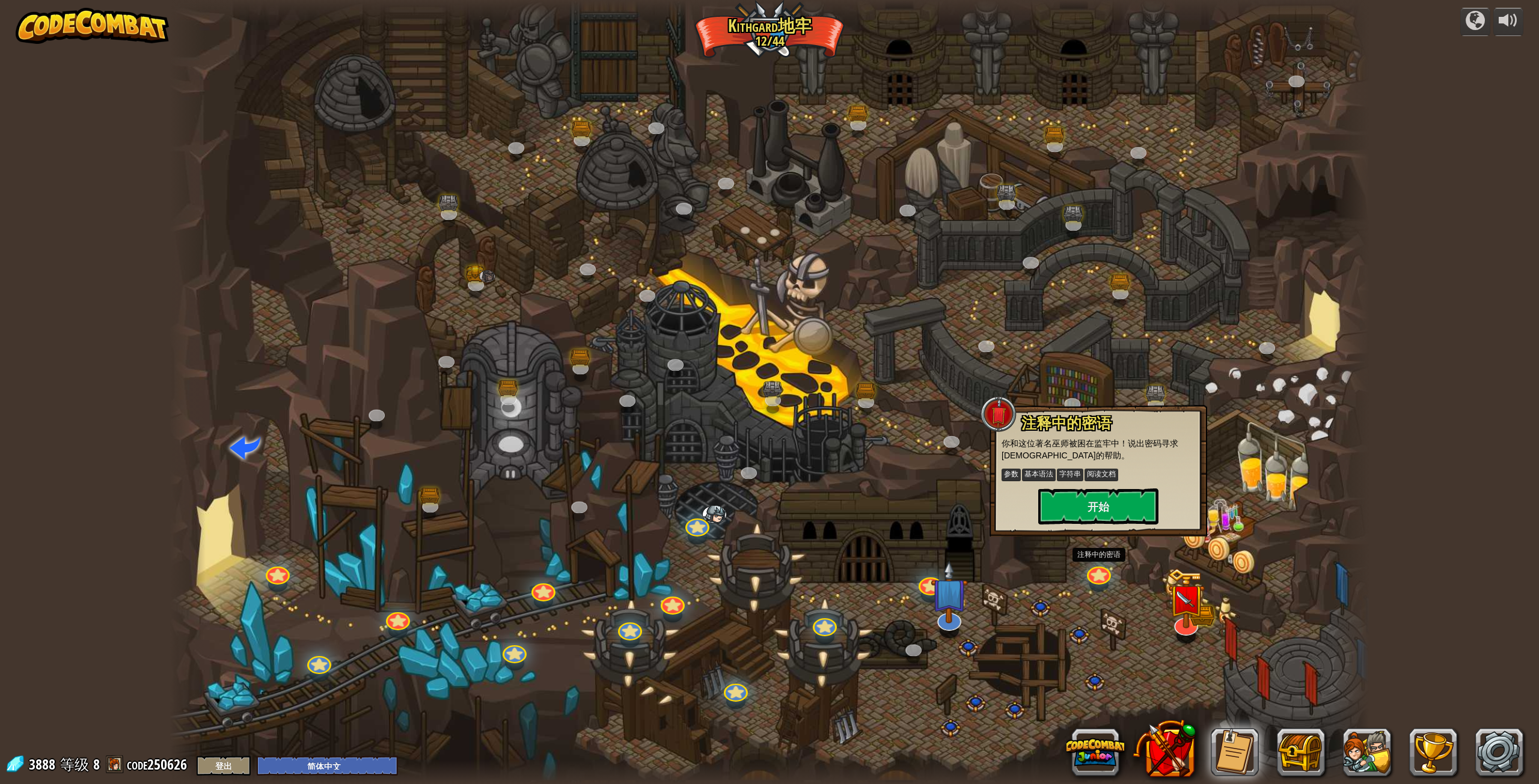
click at [562, 346] on div at bounding box center [770, 392] width 1200 height 784
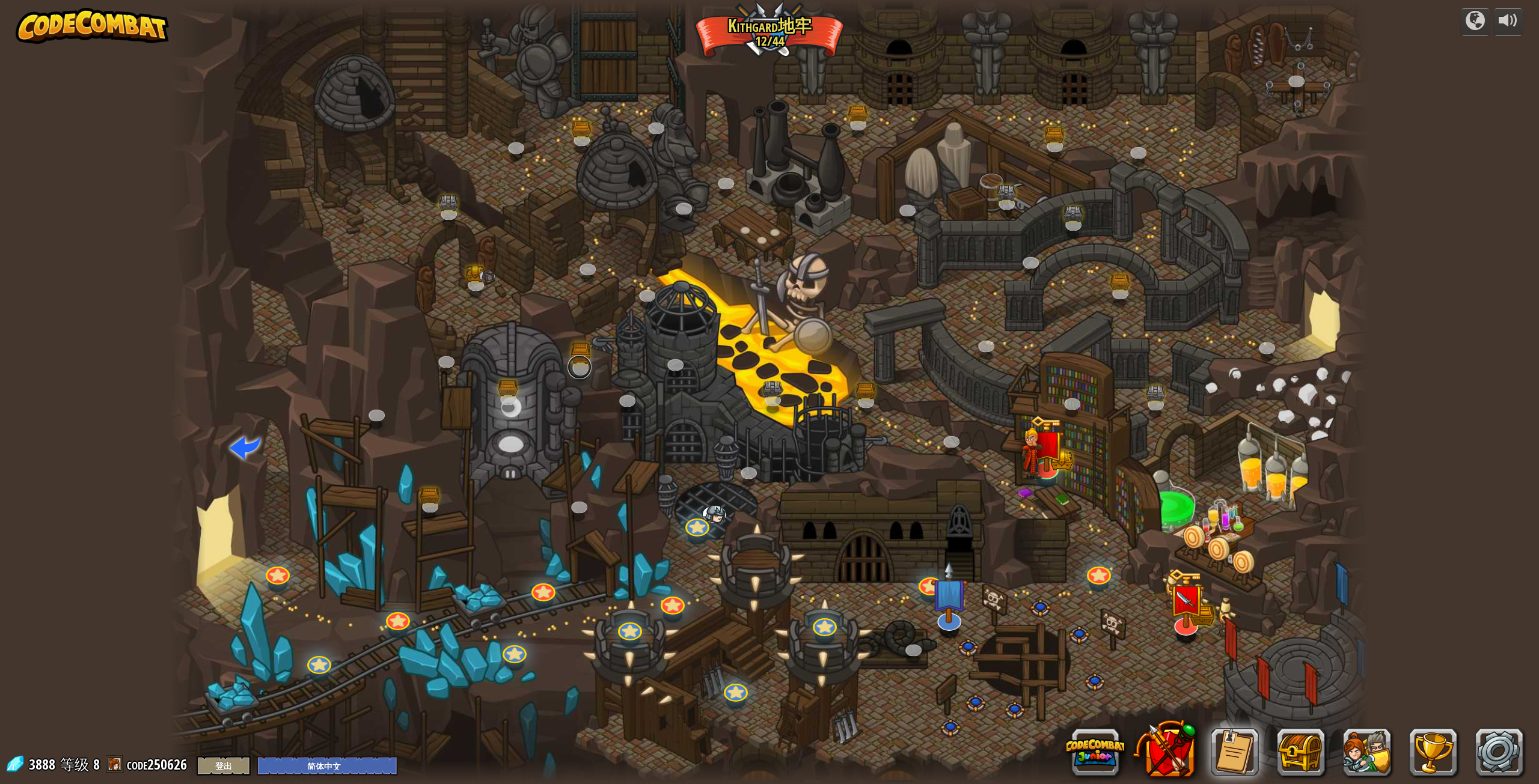
click at [573, 363] on link at bounding box center [580, 367] width 24 height 24
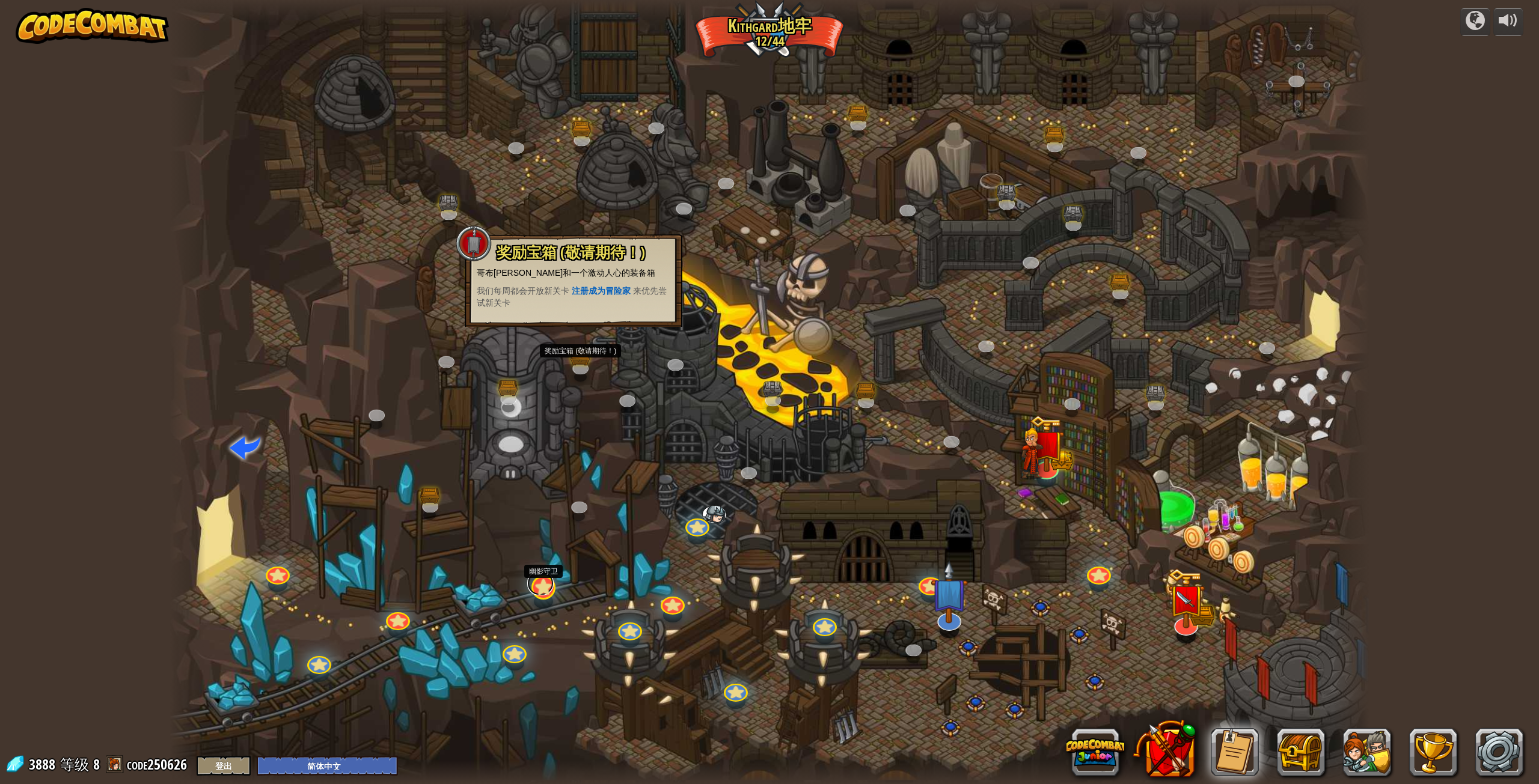
click at [547, 590] on link at bounding box center [540, 584] width 27 height 24
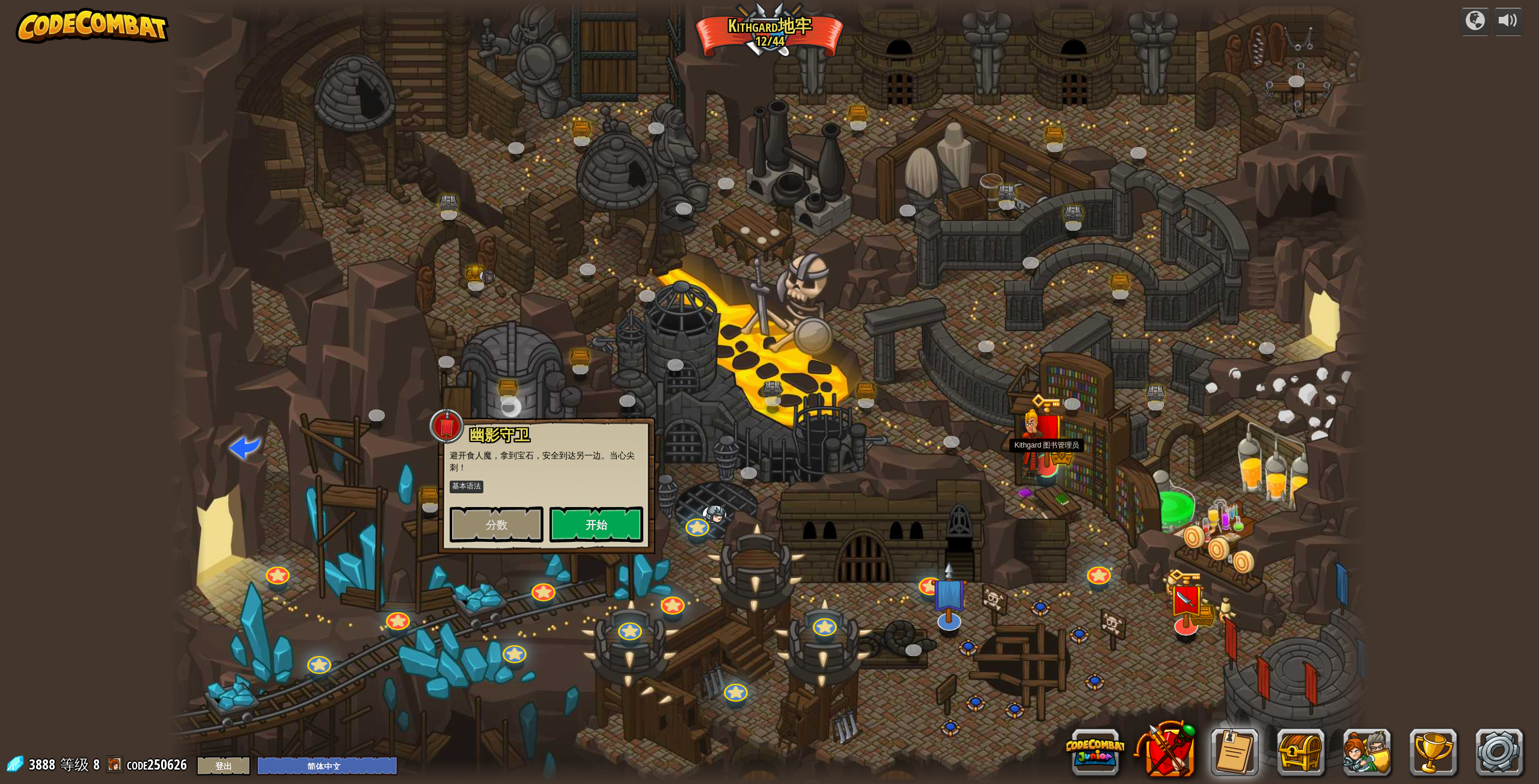
click at [1062, 465] on div "蜿蜒峡谷 (需解锁) 挑战：使用迄今为止学到的所有编程技能收集最多的黄金！ 基本语法 While循环 字符串 变量 阅读文档 老对手 (需解锁) 使用你的第一…" at bounding box center [770, 392] width 1200 height 784
click at [1060, 465] on img at bounding box center [1047, 430] width 35 height 76
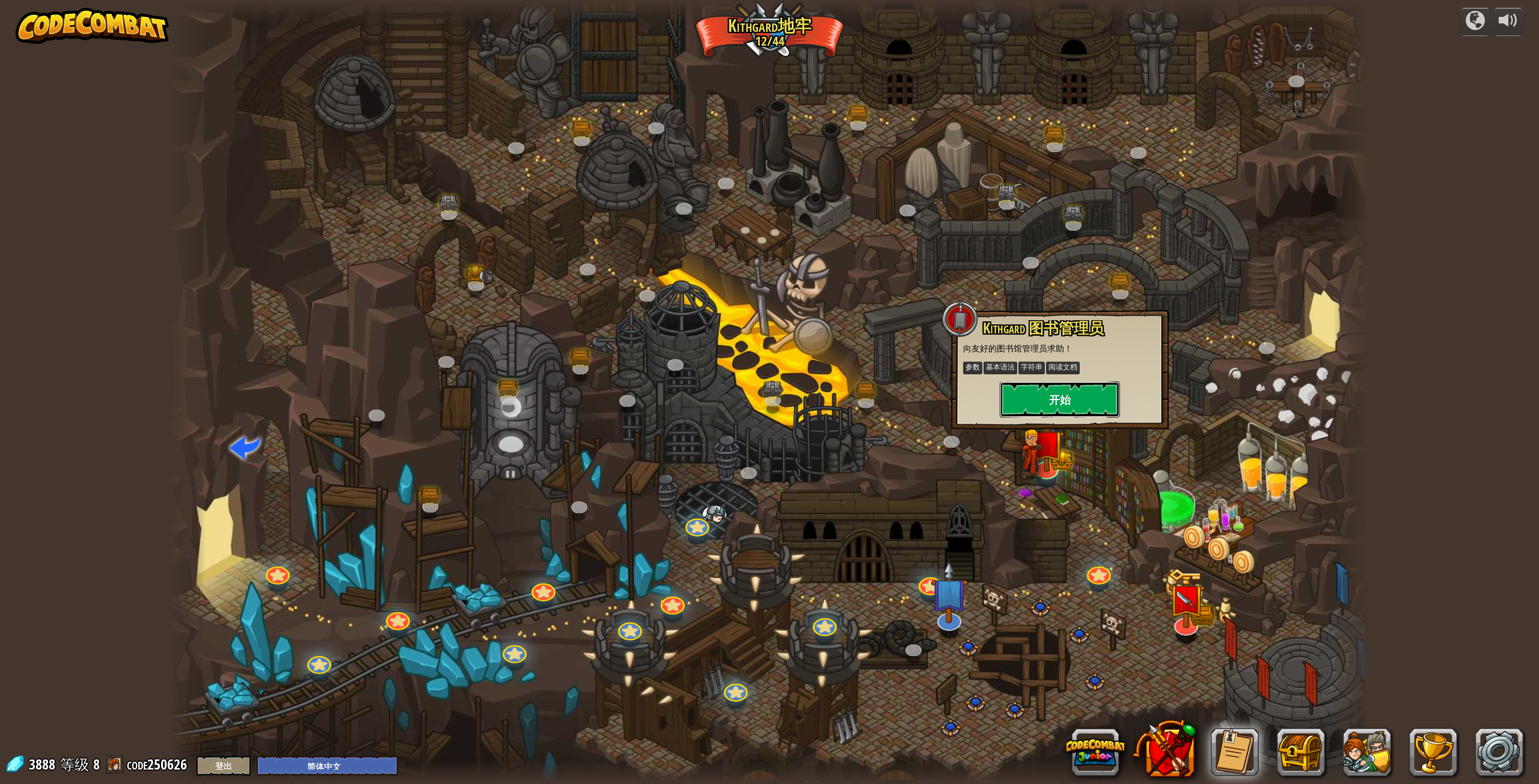
click at [1074, 395] on button "开始" at bounding box center [1059, 400] width 120 height 36
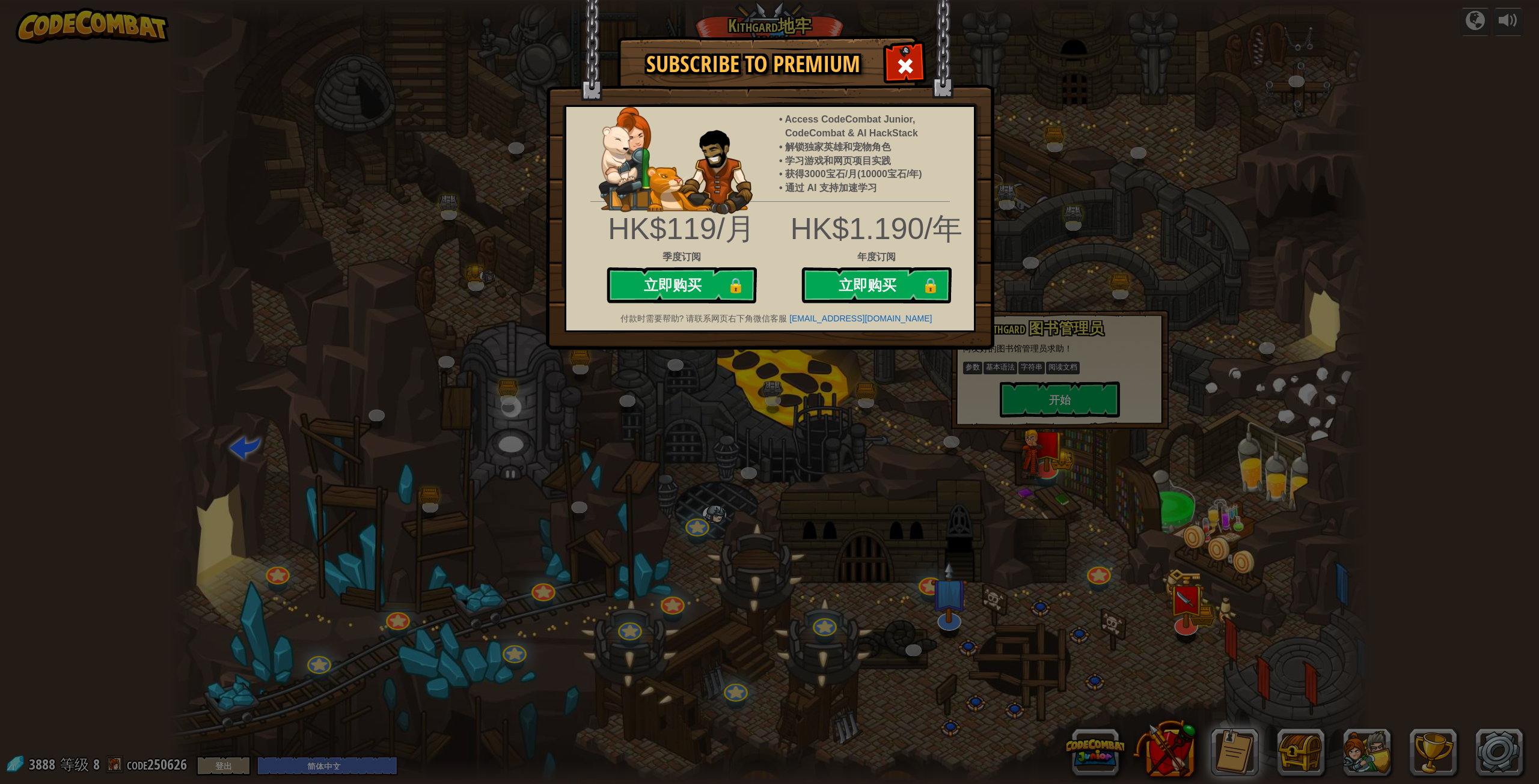
drag, startPoint x: 903, startPoint y: 72, endPoint x: 890, endPoint y: 66, distance: 14.3
click at [902, 71] on span at bounding box center [905, 66] width 19 height 19
